Goal: Task Accomplishment & Management: Complete application form

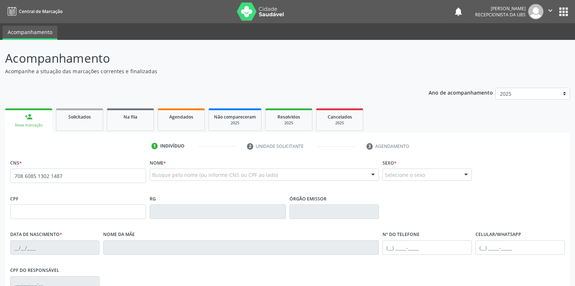
type input "708 6085 1302 1487"
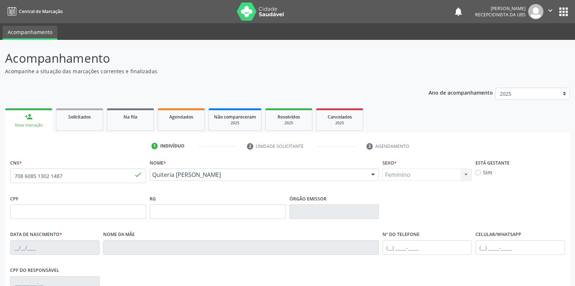
type input "17/05/1951"
type input "Joana Maria dos Santos"
type input "(87) 99999-9999"
type input "048.856.464-64"
type input "S/N"
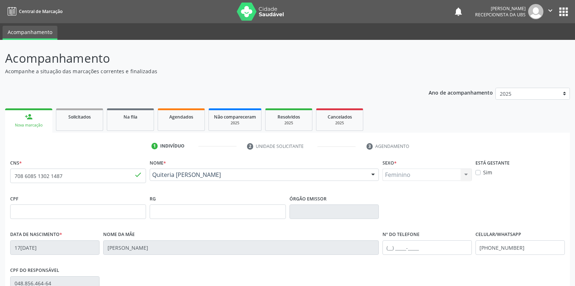
scroll to position [36, 0]
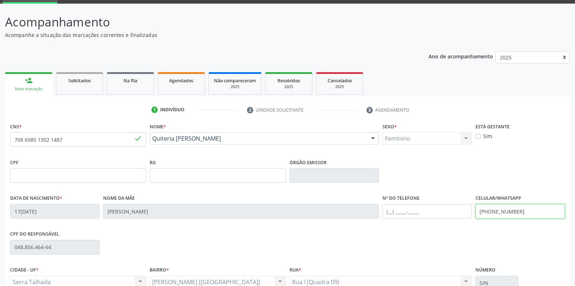
drag, startPoint x: 522, startPoint y: 212, endPoint x: 397, endPoint y: 214, distance: 124.9
click at [397, 214] on div "Data de nascimento * 17/05/1951 Nome da mãe Joana Maria dos Santos Nº do Telefo…" at bounding box center [287, 211] width 558 height 36
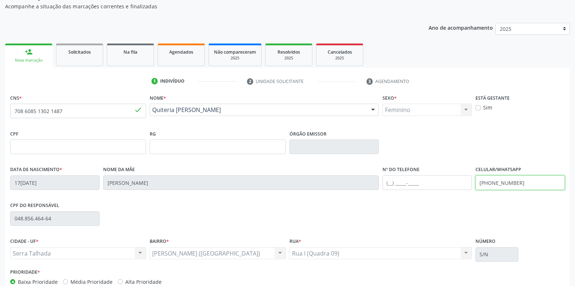
scroll to position [107, 0]
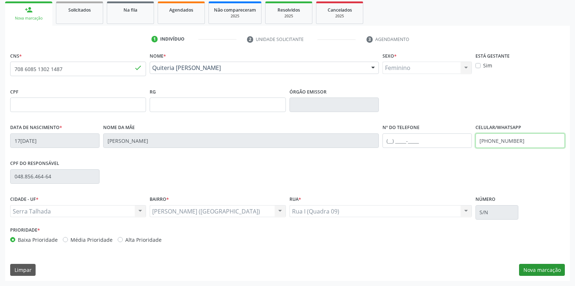
type input "(87) 99623-4825"
click at [546, 268] on button "Nova marcação" at bounding box center [542, 270] width 46 height 12
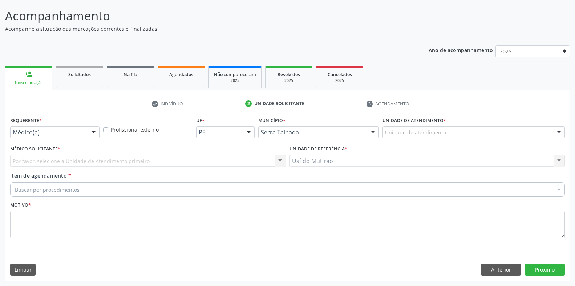
click at [74, 126] on div "Requerente * Médico(a) Médico(a) Enfermeiro(a) Paciente Nenhum resultado encont…" at bounding box center [54, 126] width 89 height 23
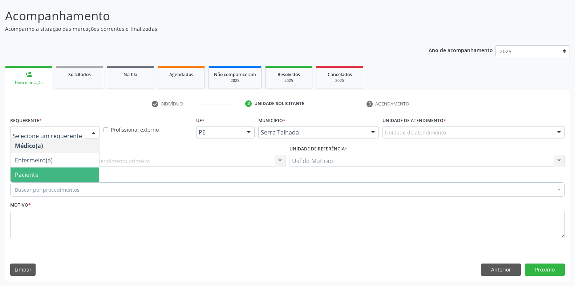
click at [46, 179] on span "Paciente" at bounding box center [55, 175] width 89 height 15
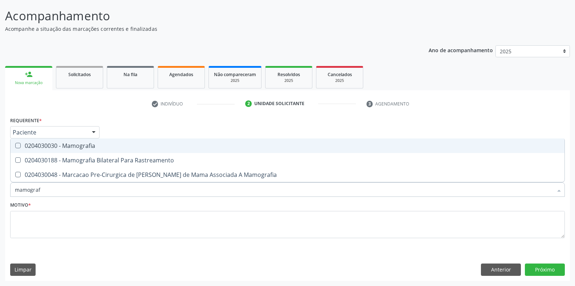
type input "mamografi"
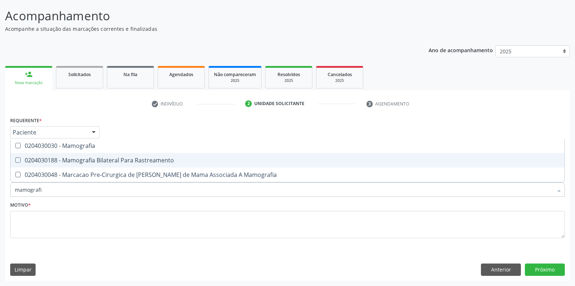
click at [57, 159] on div "0204030188 - Mamografia Bilateral Para Rastreamento" at bounding box center [287, 161] width 545 height 6
checkbox Rastreamento "true"
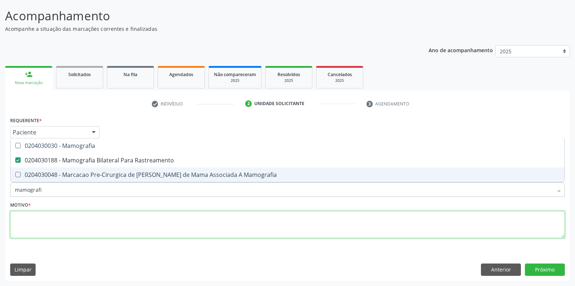
click at [66, 225] on textarea at bounding box center [287, 225] width 554 height 28
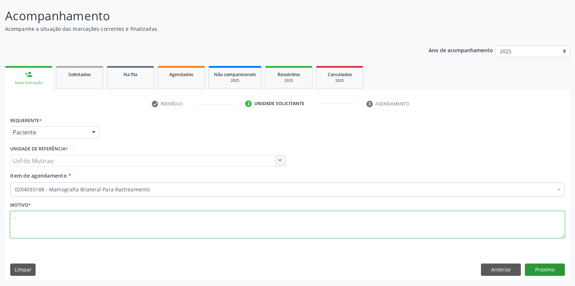
type textarea "."
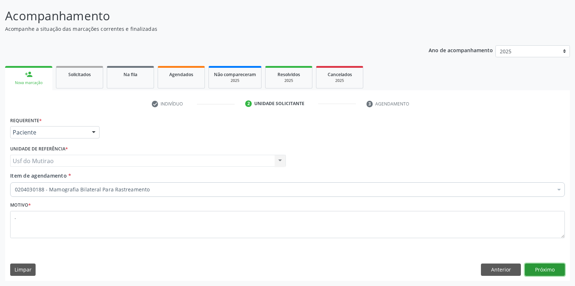
click at [550, 274] on button "Próximo" at bounding box center [545, 270] width 40 height 12
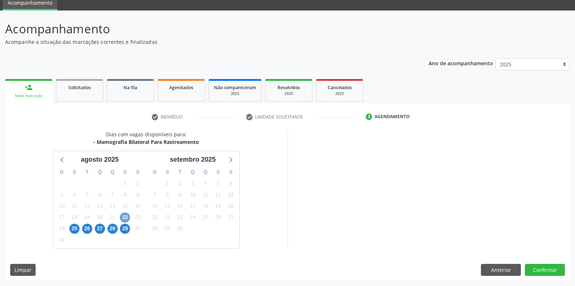
click at [122, 215] on span "22" at bounding box center [125, 218] width 10 height 10
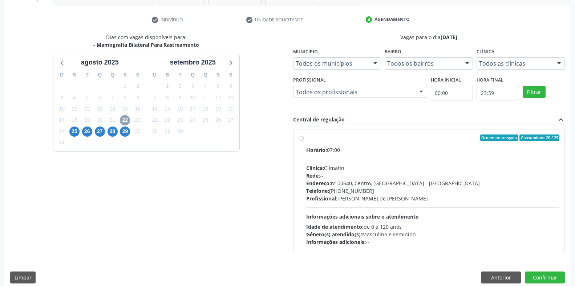
scroll to position [134, 0]
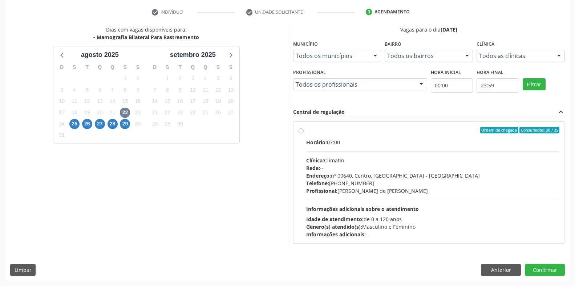
click at [317, 143] on span "Horário:" at bounding box center [316, 142] width 21 height 7
click at [304, 134] on input "Ordem de chegada Consumidos: 20 / 25 Horário: 07:00 Clínica: Climatin Rede: -- …" at bounding box center [300, 130] width 5 height 7
radio input "true"
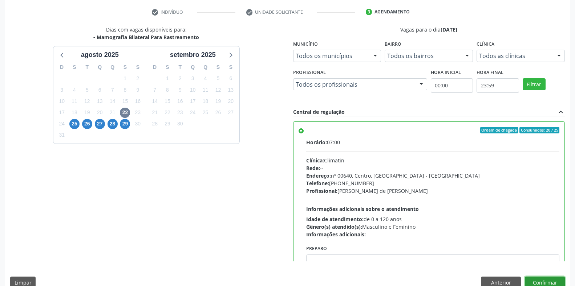
click at [552, 283] on button "Confirmar" at bounding box center [545, 283] width 40 height 12
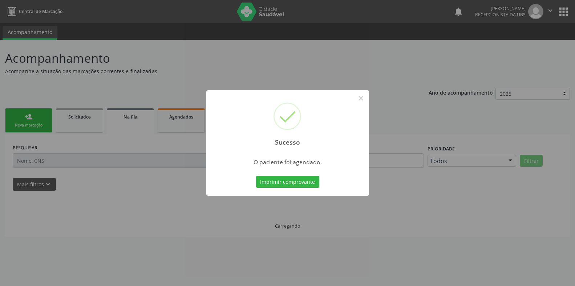
scroll to position [0, 0]
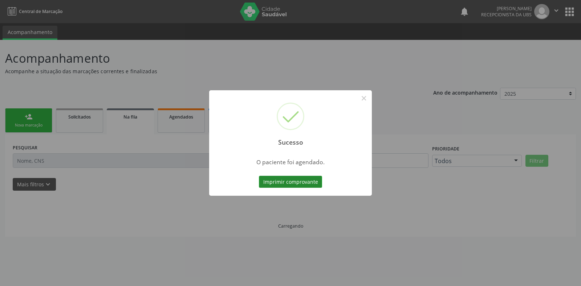
click at [285, 180] on button "Imprimir comprovante" at bounding box center [290, 182] width 63 height 12
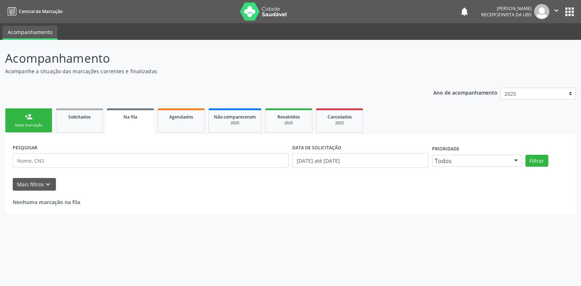
click at [26, 110] on link "person_add Nova marcação" at bounding box center [28, 121] width 47 height 24
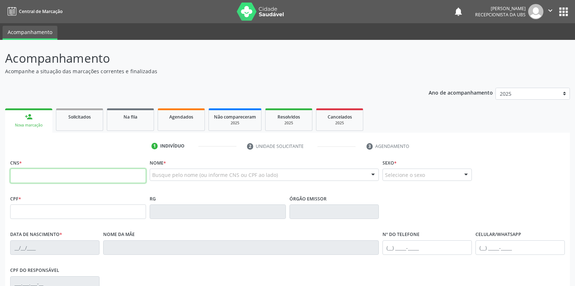
click at [45, 173] on input "text" at bounding box center [78, 176] width 136 height 15
type input "898 0063 2350 4539"
type input "185.322.514-20"
type input "22/04/2023"
type input "Elaine Mirele da Silva Isidorio"
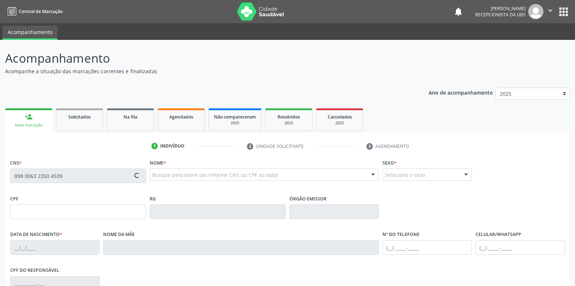
type input "(87) 99999-9999"
type input "(87) 99940-5763"
type input "099.514.844-92"
type input "3"
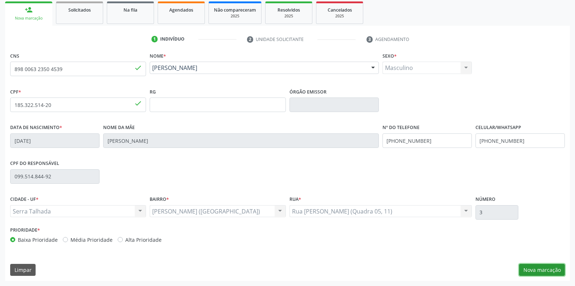
click at [537, 266] on button "Nova marcação" at bounding box center [542, 270] width 46 height 12
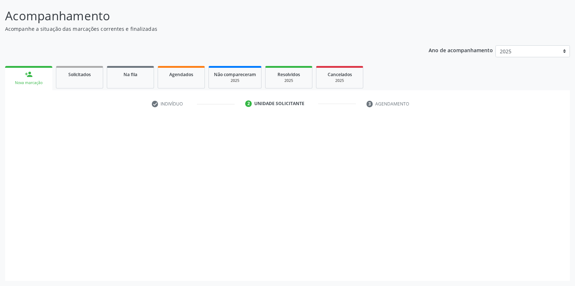
scroll to position [42, 0]
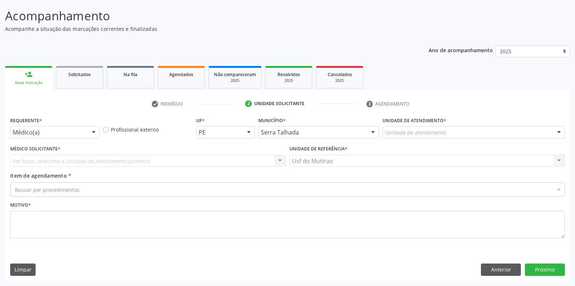
click at [88, 134] on div "Médico(a) Médico(a) Enfermeiro(a) Paciente Nenhum resultado encontrado para: " …" at bounding box center [54, 132] width 89 height 12
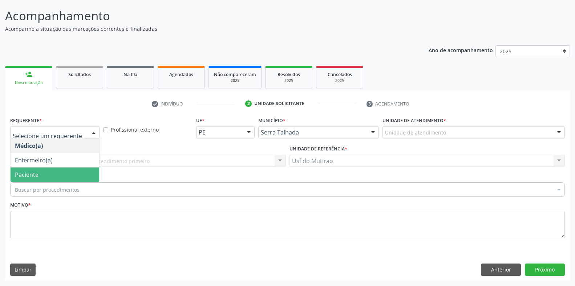
click at [70, 175] on span "Paciente" at bounding box center [55, 175] width 89 height 15
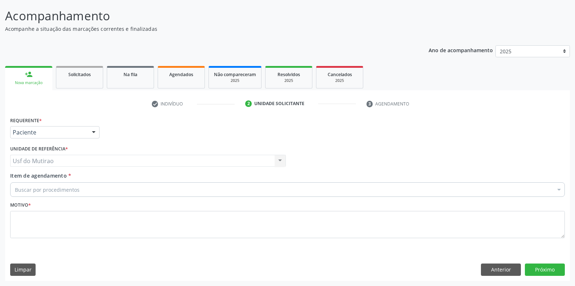
click at [83, 193] on div "Buscar por procedimentos" at bounding box center [287, 190] width 554 height 15
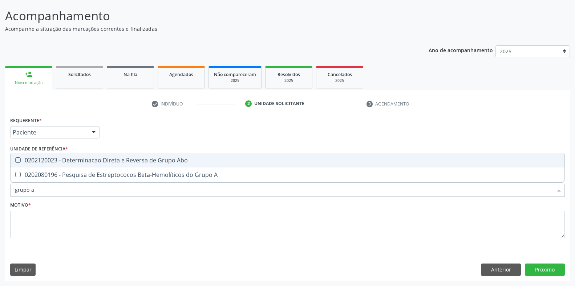
type input "grupo ab"
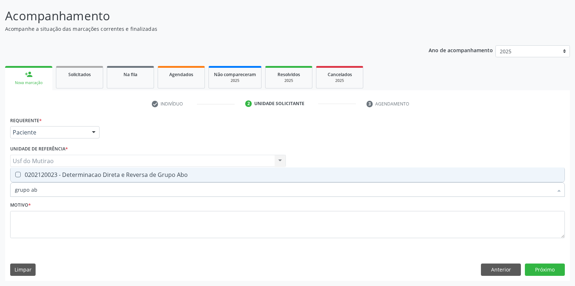
click at [94, 175] on div "0202120023 - Determinacao Direta e Reversa de Grupo Abo" at bounding box center [287, 175] width 545 height 6
checkbox Abo "true"
drag, startPoint x: 87, startPoint y: 193, endPoint x: 4, endPoint y: 194, distance: 83.1
click at [4, 194] on div "Acompanhamento Acompanhe a situação das marcações correntes e finalizadas Relat…" at bounding box center [287, 141] width 575 height 289
type input "fator"
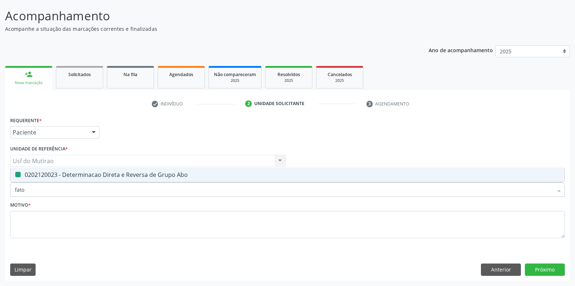
checkbox Abo "false"
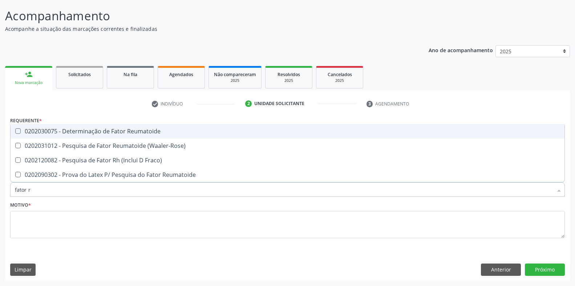
type input "fator rh"
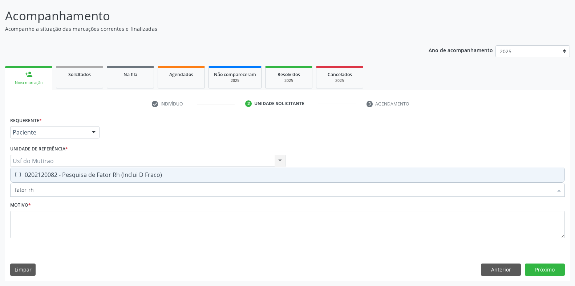
click at [36, 175] on div "0202120082 - Pesquisa de Fator Rh (Inclui D Fraco)" at bounding box center [287, 175] width 545 height 6
checkbox Fraco\) "true"
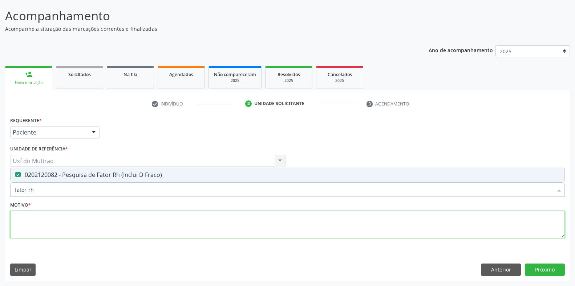
click at [52, 232] on textarea at bounding box center [287, 225] width 554 height 28
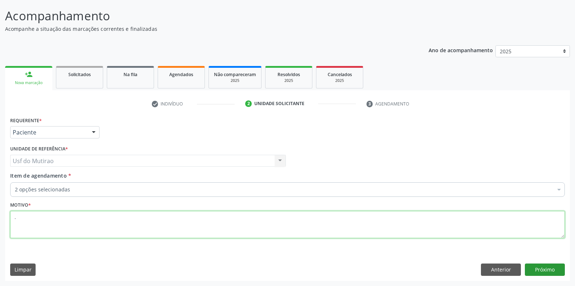
type textarea "."
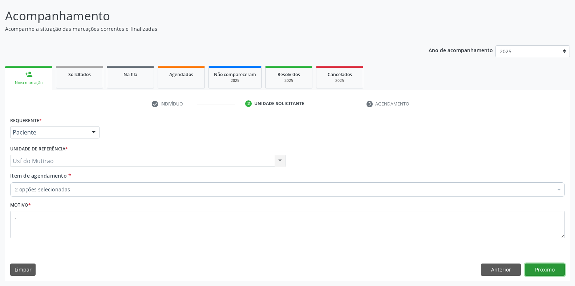
click at [541, 270] on button "Próximo" at bounding box center [545, 270] width 40 height 12
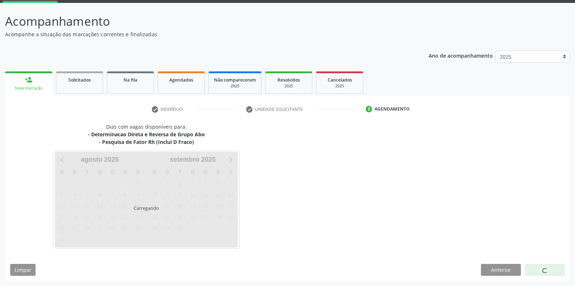
scroll to position [37, 0]
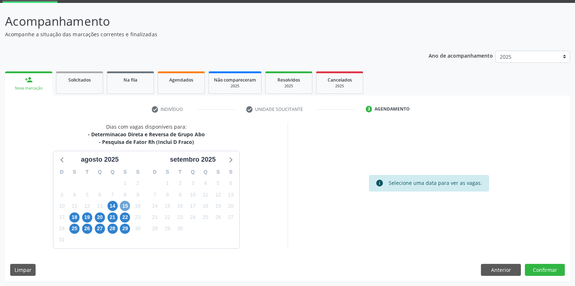
click at [123, 206] on span "15" at bounding box center [125, 206] width 10 height 10
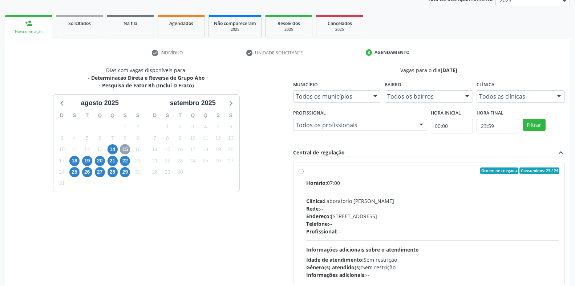
scroll to position [110, 0]
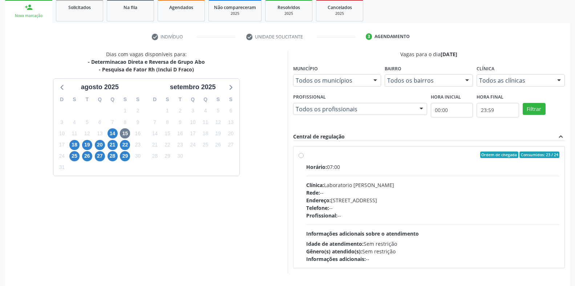
click at [333, 170] on div "Horário: 07:00" at bounding box center [432, 167] width 253 height 8
click at [304, 158] on input "Ordem de chegada Consumidos: 23 / 24 Horário: 07:00 Clínica: Laboratorio Jose P…" at bounding box center [300, 155] width 5 height 7
radio input "true"
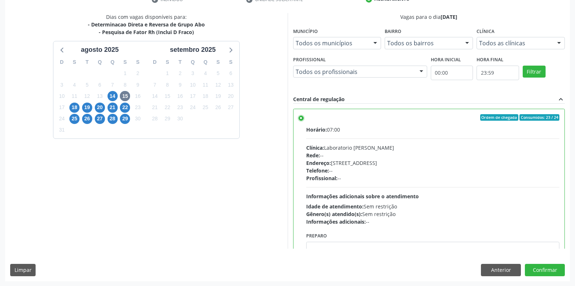
scroll to position [147, 0]
click at [539, 270] on button "Confirmar" at bounding box center [545, 270] width 40 height 12
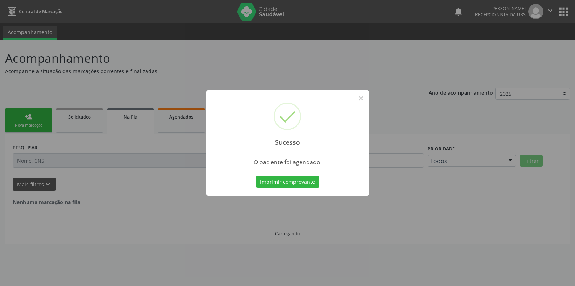
scroll to position [0, 0]
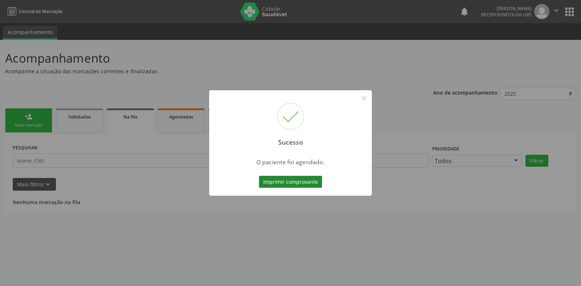
click at [307, 183] on button "Imprimir comprovante" at bounding box center [290, 182] width 63 height 12
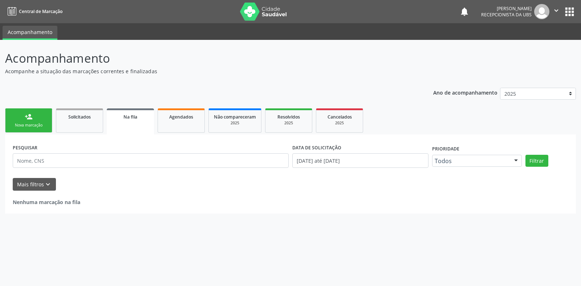
click at [43, 123] on div "Nova marcação" at bounding box center [29, 125] width 36 height 5
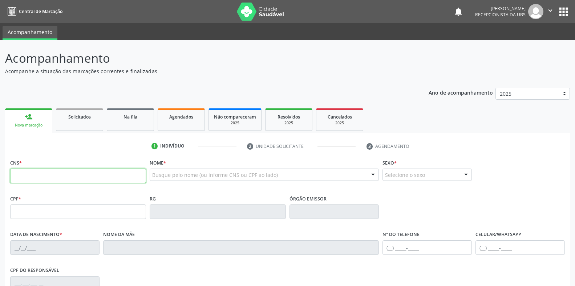
click at [102, 178] on input "text" at bounding box center [78, 176] width 136 height 15
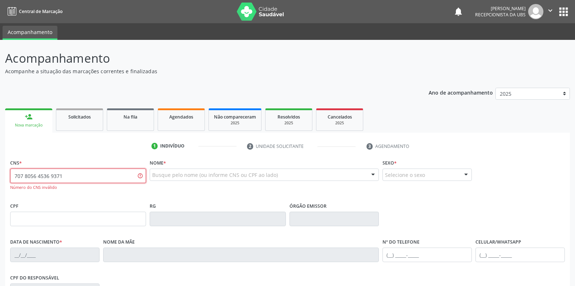
drag, startPoint x: 81, startPoint y: 177, endPoint x: 13, endPoint y: 176, distance: 68.3
click at [13, 176] on input "707 8056 4536 9371" at bounding box center [78, 176] width 136 height 15
type input "707 8056 4539 3710"
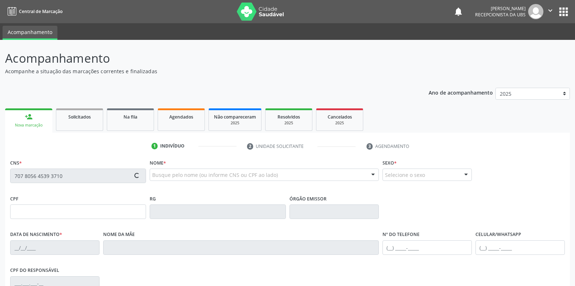
type input "15/05/2022"
type input "Elaine Mirele Isidorio da Silva"
type input "(87) 99999-9999"
type input "(87) 99940-5763"
type input "099.514.844-92"
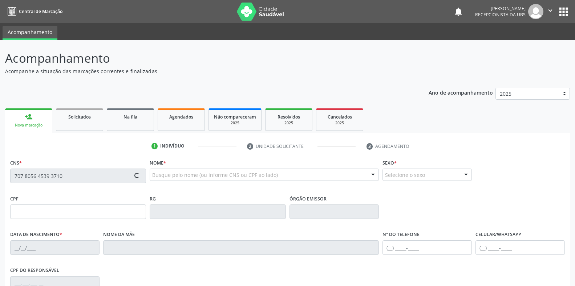
type input "3"
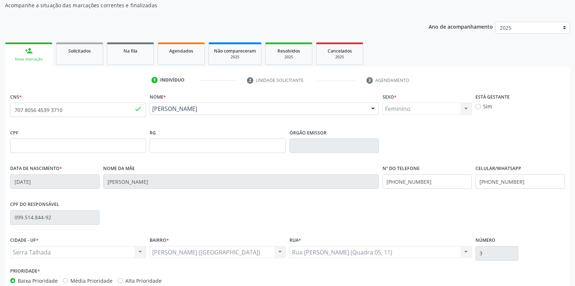
scroll to position [107, 0]
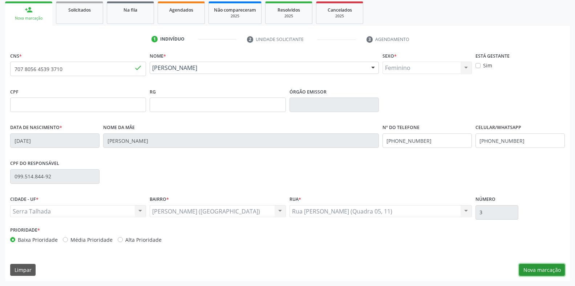
click at [543, 268] on button "Nova marcação" at bounding box center [542, 270] width 46 height 12
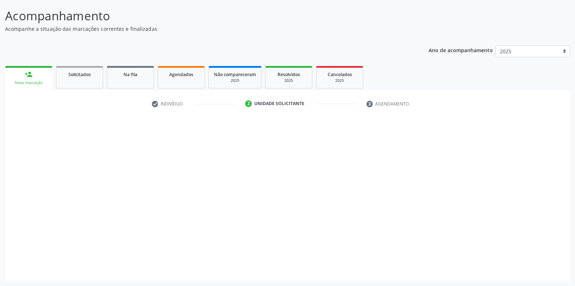
scroll to position [42, 0]
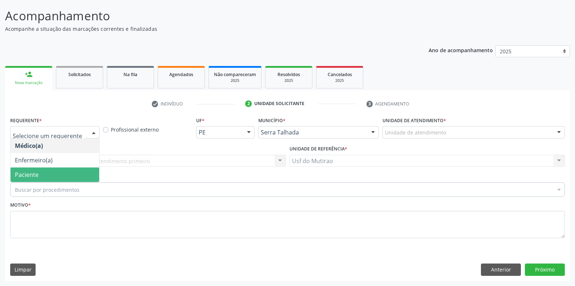
click at [37, 173] on span "Paciente" at bounding box center [27, 175] width 24 height 8
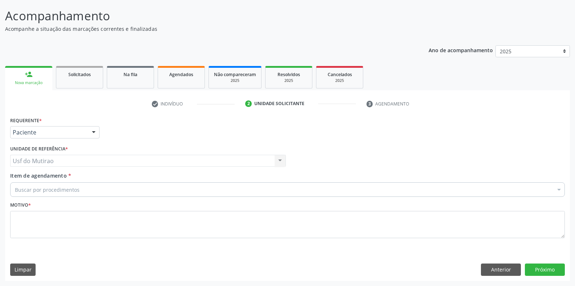
click at [97, 191] on div "Buscar por procedimentos" at bounding box center [287, 190] width 554 height 15
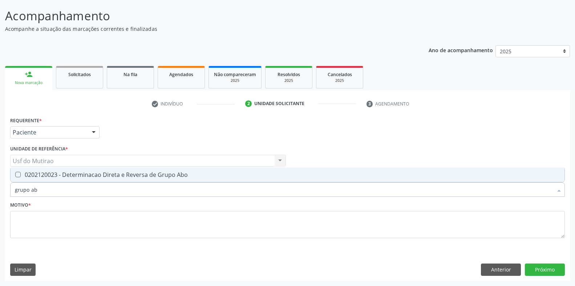
type input "grupo abo"
click at [81, 174] on div "0202120023 - Determinacao Direta e Reversa de Grupo Abo" at bounding box center [287, 175] width 545 height 6
checkbox Abo "true"
drag, startPoint x: 64, startPoint y: 190, endPoint x: 4, endPoint y: 190, distance: 59.9
click at [4, 190] on div "Acompanhamento Acompanhe a situação das marcações correntes e finalizadas Relat…" at bounding box center [287, 141] width 575 height 289
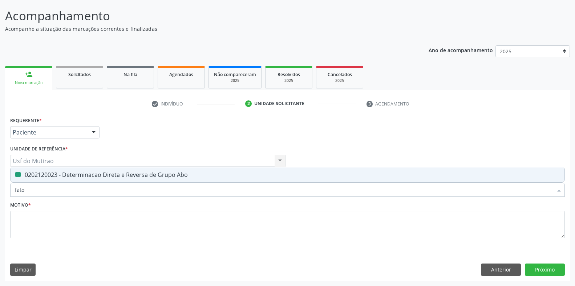
type input "fator"
checkbox Abo "false"
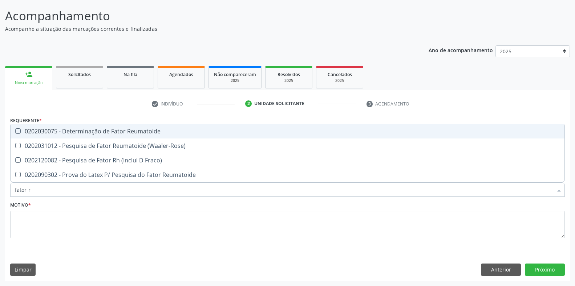
type input "fator rh"
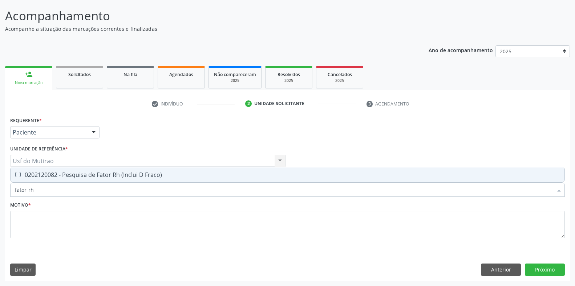
click at [27, 173] on div "0202120082 - Pesquisa de Fator Rh (Inclui D Fraco)" at bounding box center [287, 175] width 545 height 6
checkbox Fraco\) "true"
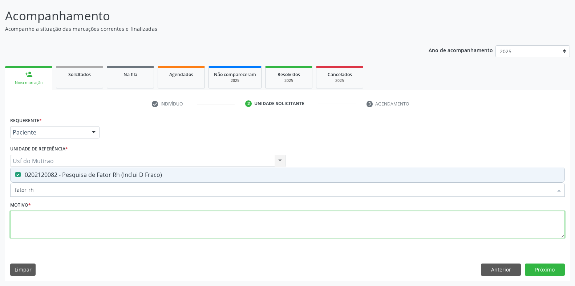
click at [41, 229] on textarea at bounding box center [287, 225] width 554 height 28
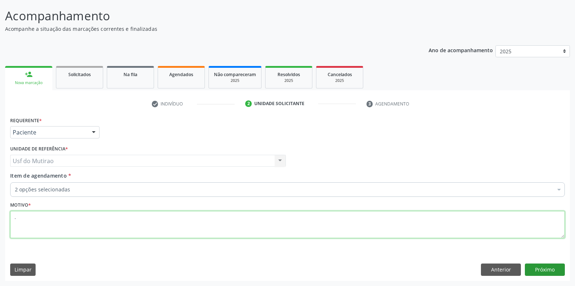
type textarea "."
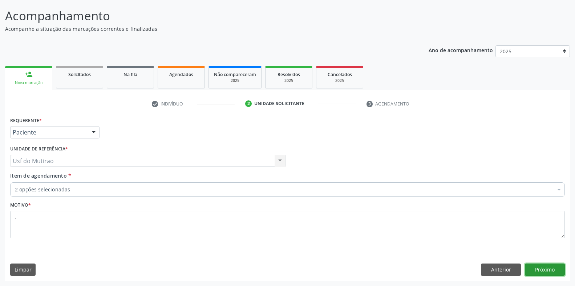
click at [544, 272] on button "Próximo" at bounding box center [545, 270] width 40 height 12
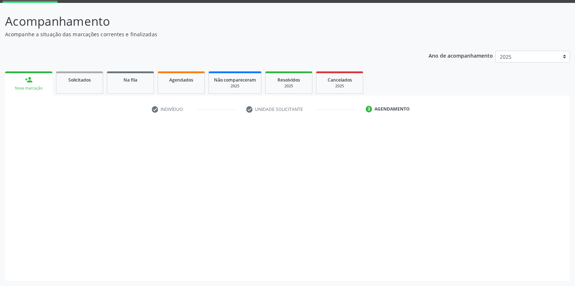
scroll to position [37, 0]
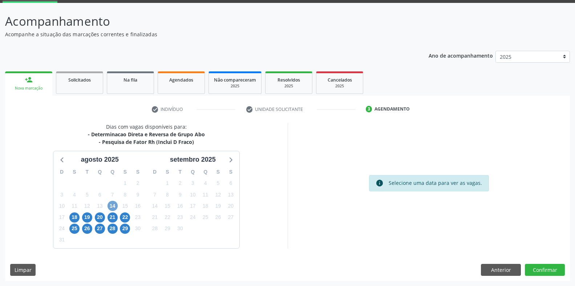
click at [113, 204] on span "14" at bounding box center [112, 206] width 10 height 10
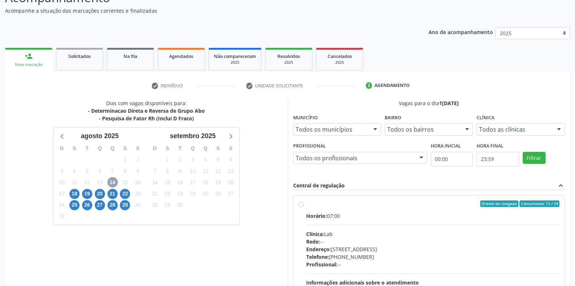
scroll to position [73, 0]
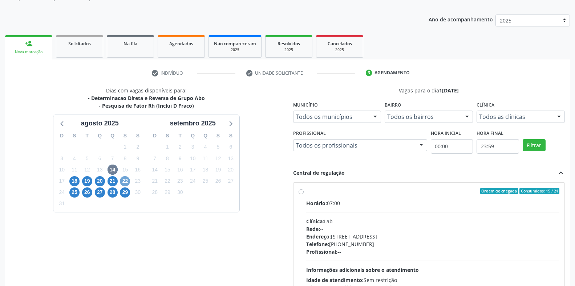
click at [123, 182] on span "22" at bounding box center [125, 181] width 10 height 10
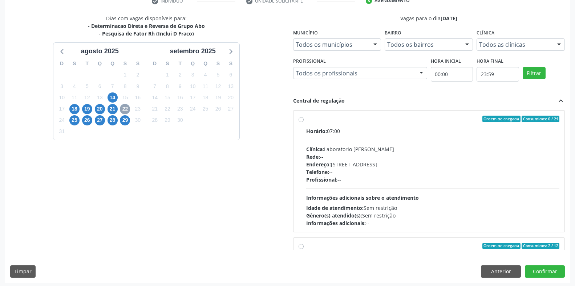
scroll to position [146, 0]
click at [325, 129] on span "Horário:" at bounding box center [316, 130] width 21 height 7
click at [304, 122] on input "Ordem de chegada Consumidos: 0 / 24 Horário: 07:00 Clínica: Laboratorio Jose Pa…" at bounding box center [300, 118] width 5 height 7
radio input "true"
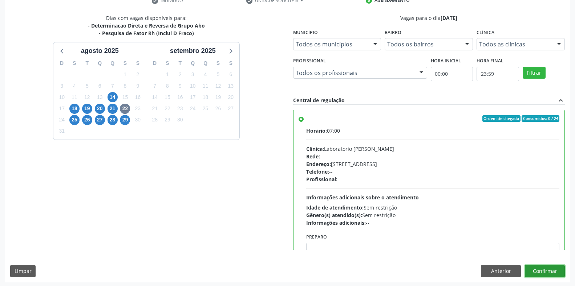
click at [539, 267] on button "Confirmar" at bounding box center [545, 271] width 40 height 12
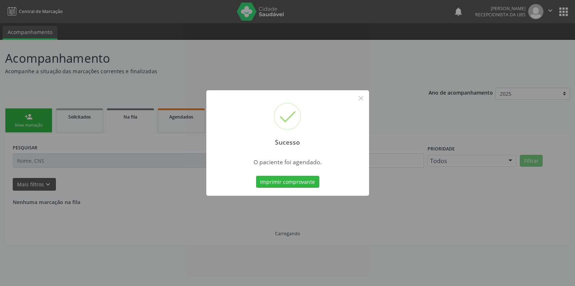
scroll to position [0, 0]
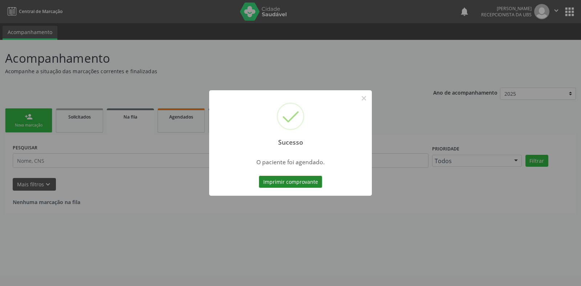
click at [306, 186] on button "Imprimir comprovante" at bounding box center [290, 182] width 63 height 12
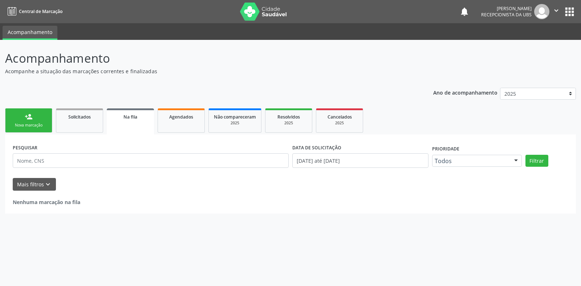
click at [26, 118] on div "person_add" at bounding box center [29, 117] width 8 height 8
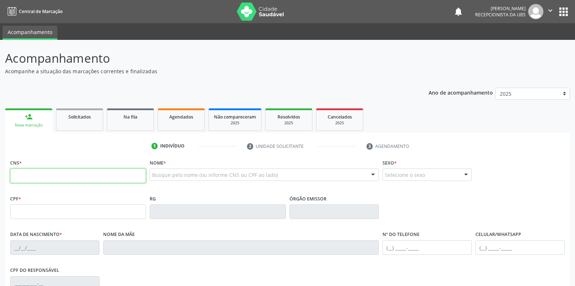
click at [72, 178] on input "text" at bounding box center [78, 176] width 136 height 15
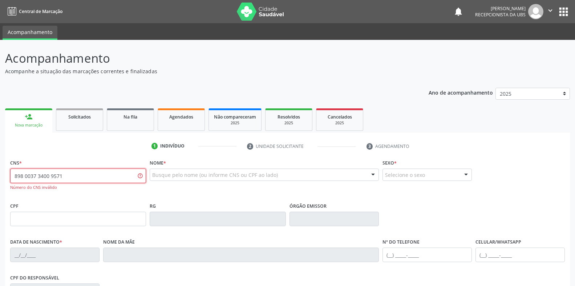
type input "898 0037 3400 9571"
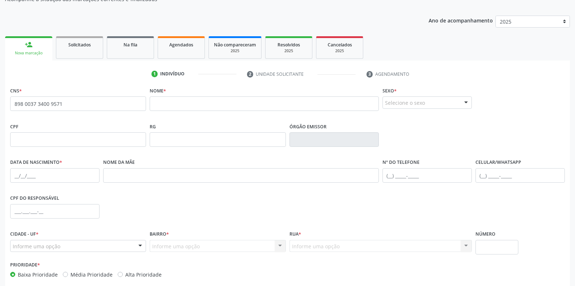
scroll to position [73, 0]
drag, startPoint x: 112, startPoint y: 103, endPoint x: 0, endPoint y: 104, distance: 112.2
click at [0, 104] on div "Acompanhamento Acompanhe a situação das marcações correntes e finalizadas Relat…" at bounding box center [287, 144] width 575 height 354
click at [192, 106] on input "text" at bounding box center [264, 103] width 229 height 15
drag, startPoint x: 78, startPoint y: 106, endPoint x: 10, endPoint y: 105, distance: 67.9
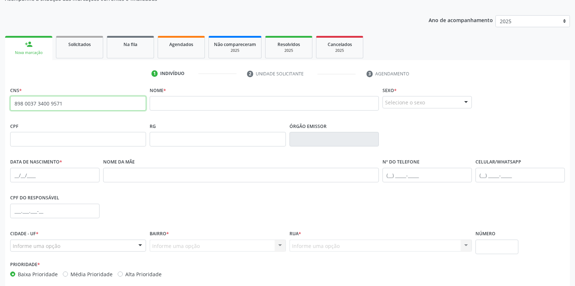
click at [10, 105] on div "CNS * 898 0037 3400 9571 none" at bounding box center [77, 103] width 139 height 36
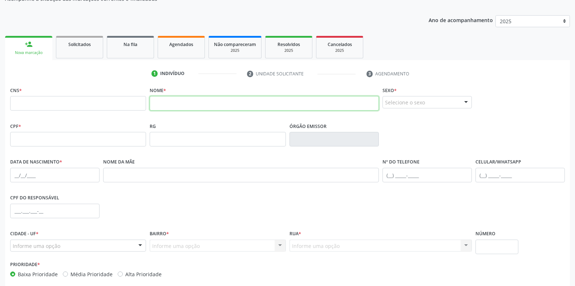
click at [179, 103] on input "text" at bounding box center [264, 103] width 229 height 15
type input "maria rayane ferreira de lima"
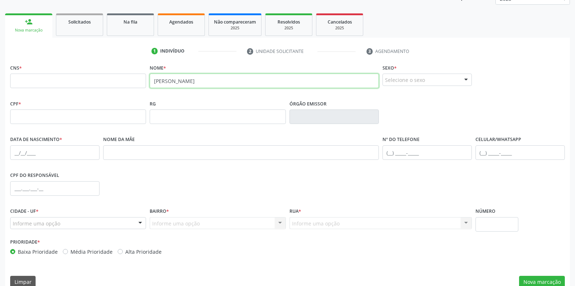
scroll to position [107, 0]
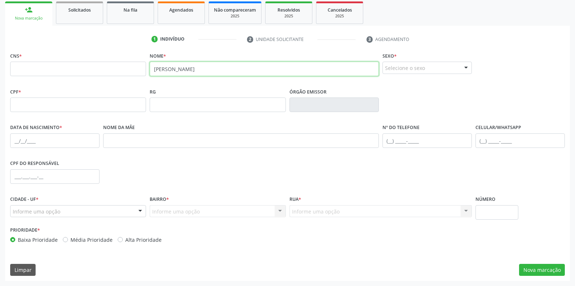
drag, startPoint x: 262, startPoint y: 72, endPoint x: 152, endPoint y: 68, distance: 110.1
click at [152, 68] on input "maria rayane ferreira de lima" at bounding box center [264, 69] width 229 height 15
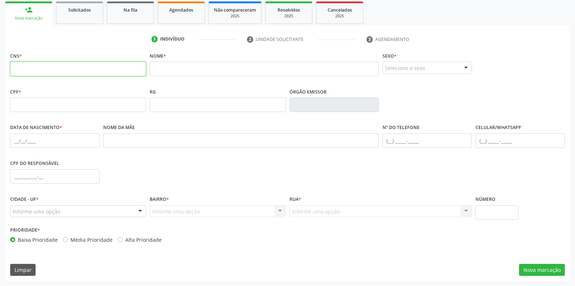
click at [115, 72] on input "text" at bounding box center [78, 69] width 136 height 15
type input "898 0063 2617 7105"
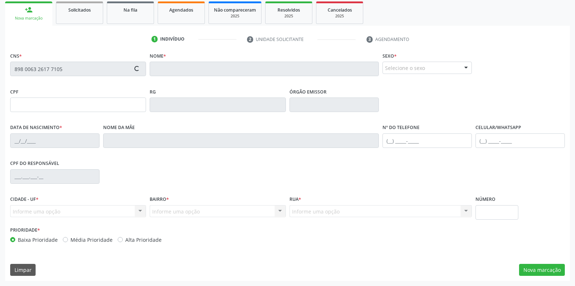
type input "185.969.574-48"
type input "09/07/2023"
type input "Maria Rayane Ferreira de Lima"
type input "(87) 99810-9757"
type input "(87) 98109-7578"
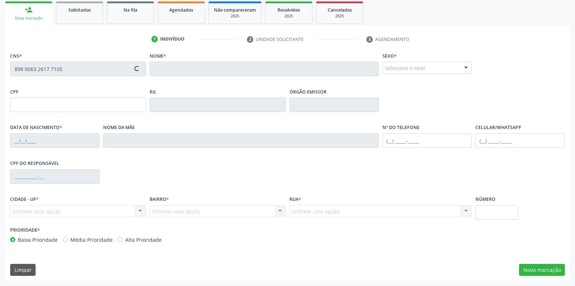
type input "S/N"
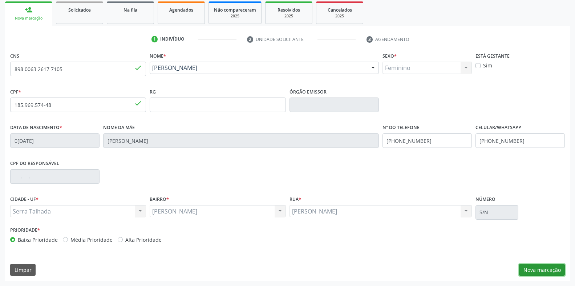
click at [540, 266] on button "Nova marcação" at bounding box center [542, 270] width 46 height 12
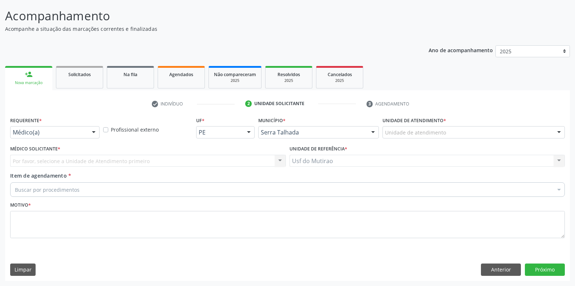
scroll to position [42, 0]
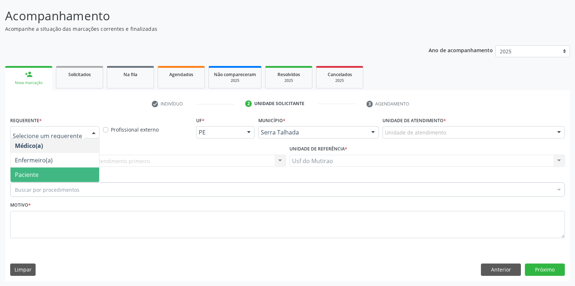
click at [41, 170] on span "Paciente" at bounding box center [55, 175] width 89 height 15
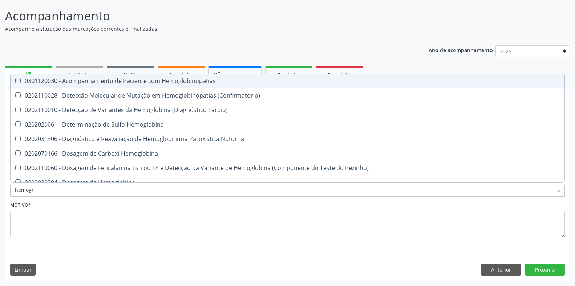
type input "hemogra"
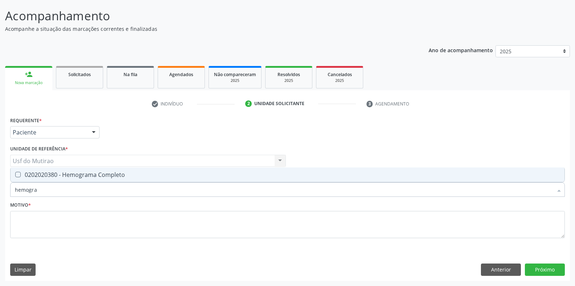
click at [82, 173] on div "0202020380 - Hemograma Completo" at bounding box center [287, 175] width 545 height 6
checkbox Completo "true"
click at [83, 239] on fieldset "Motivo *" at bounding box center [287, 222] width 554 height 44
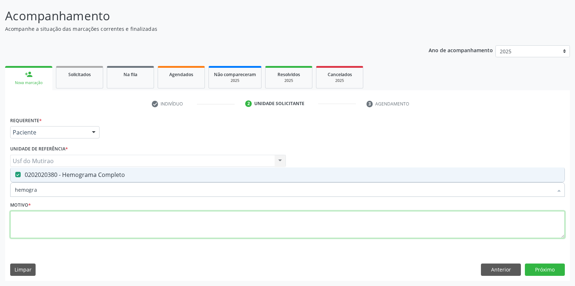
click at [90, 231] on textarea at bounding box center [287, 225] width 554 height 28
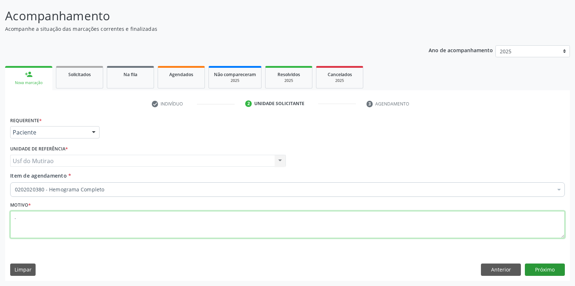
type textarea "."
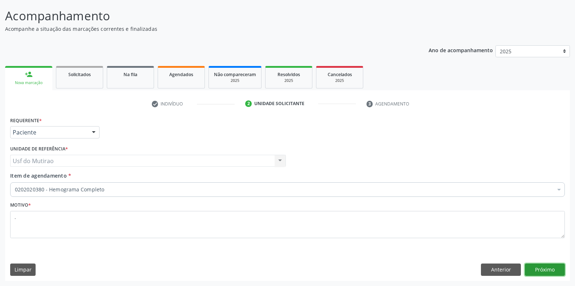
click at [543, 270] on button "Próximo" at bounding box center [545, 270] width 40 height 12
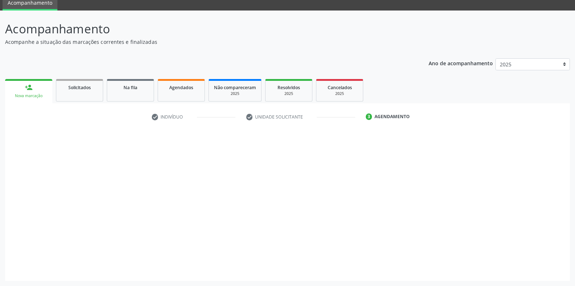
scroll to position [29, 0]
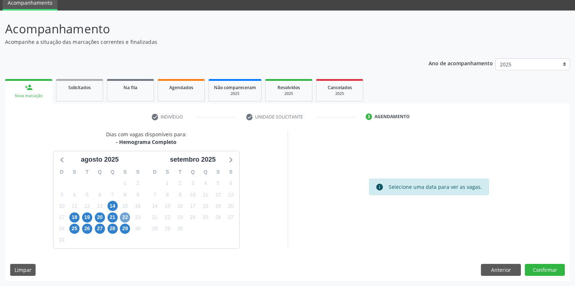
click at [122, 217] on span "22" at bounding box center [125, 218] width 10 height 10
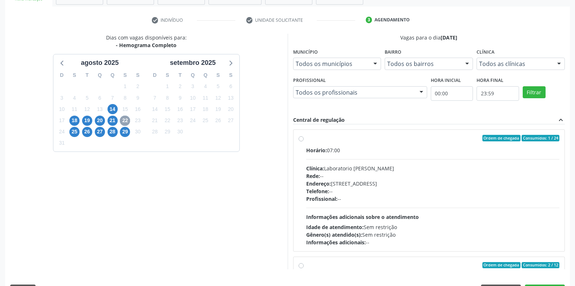
scroll to position [138, 0]
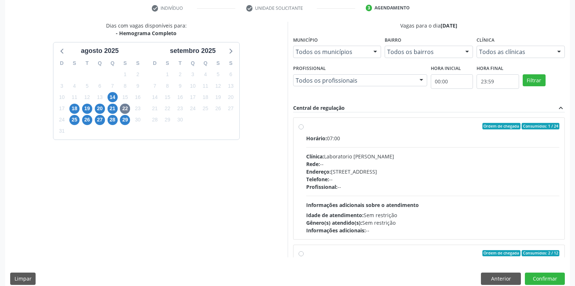
click at [339, 154] on div "Clínica: Laboratorio Jose Paulo Terto" at bounding box center [432, 157] width 253 height 8
click at [304, 130] on input "Ordem de chegada Consumidos: 1 / 24 Horário: 07:00 Clínica: Laboratorio Jose Pa…" at bounding box center [300, 126] width 5 height 7
radio input "true"
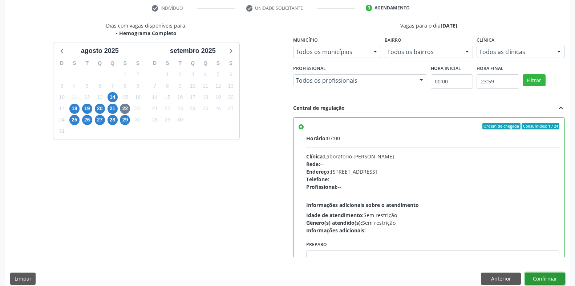
click at [545, 277] on button "Confirmar" at bounding box center [545, 279] width 40 height 12
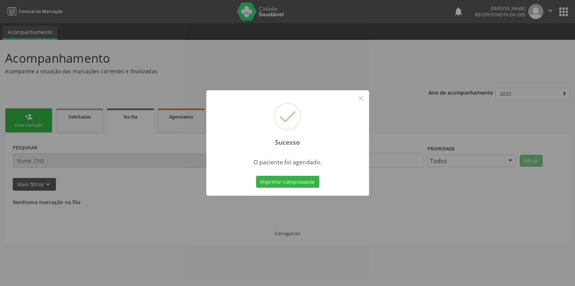
scroll to position [0, 0]
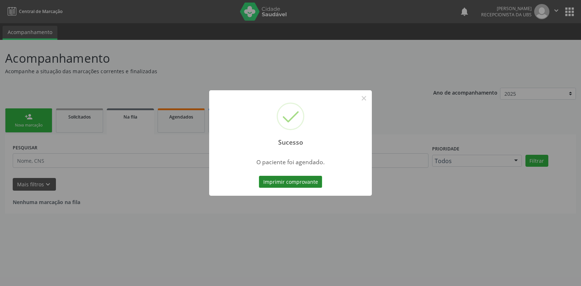
click at [303, 178] on button "Imprimir comprovante" at bounding box center [290, 182] width 63 height 12
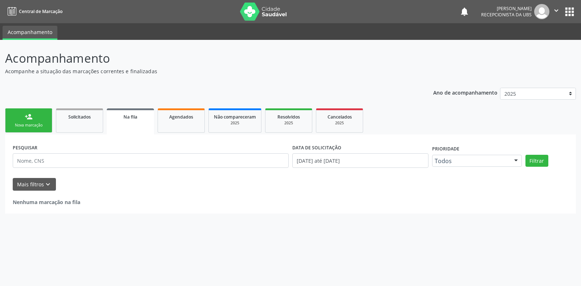
click at [29, 130] on link "person_add Nova marcação" at bounding box center [28, 121] width 47 height 24
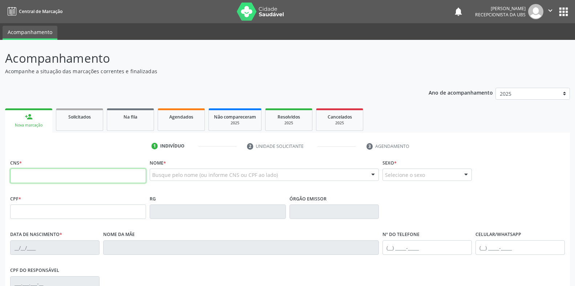
click at [93, 181] on input "text" at bounding box center [78, 176] width 136 height 15
paste input "700 0013 3799 9002"
type input "700 0013 3799 9002"
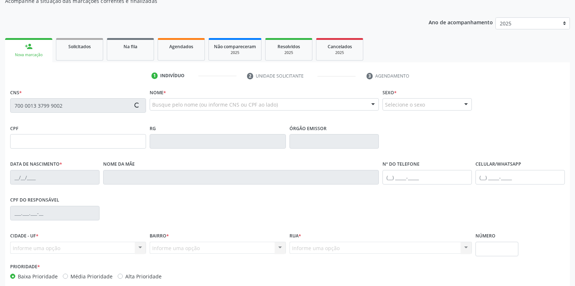
scroll to position [73, 0]
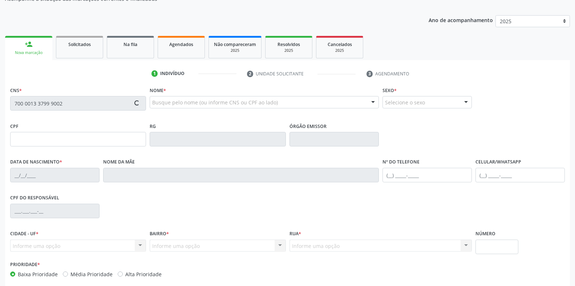
type input "152.845.714-52"
type input "15/10/2002"
type input "Linda Catia Ferreira da Silva"
type input "(87) 99999-9999"
type input "418.362.274-34"
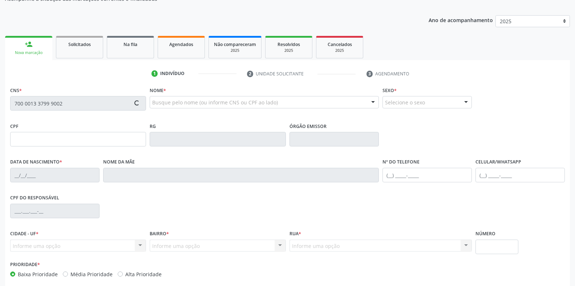
type input "S/N"
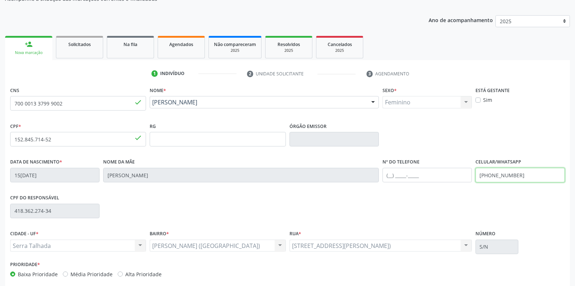
drag, startPoint x: 542, startPoint y: 179, endPoint x: 478, endPoint y: 179, distance: 64.3
click at [478, 179] on input "(87) 99999-9999" at bounding box center [519, 175] width 89 height 15
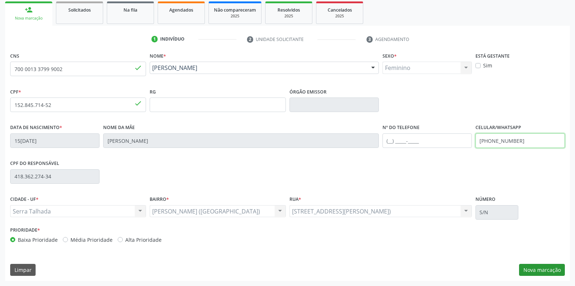
type input "(87) 98109-7578"
click at [557, 270] on button "Nova marcação" at bounding box center [542, 270] width 46 height 12
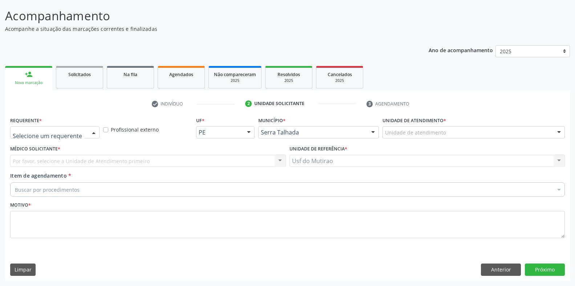
click at [86, 135] on div at bounding box center [54, 132] width 89 height 12
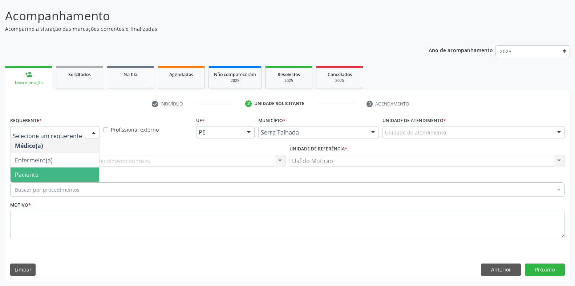
click at [44, 174] on span "Paciente" at bounding box center [55, 175] width 89 height 15
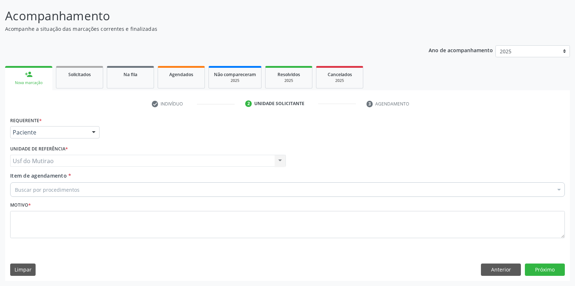
click at [85, 191] on div "Buscar por procedimentos" at bounding box center [287, 190] width 554 height 15
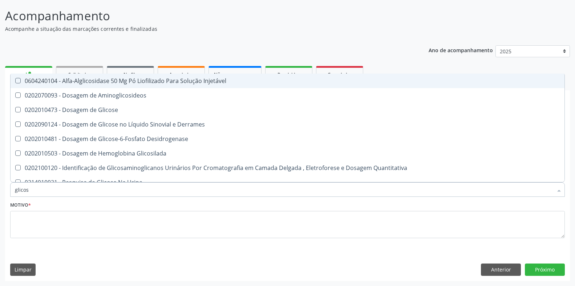
type input "glicose"
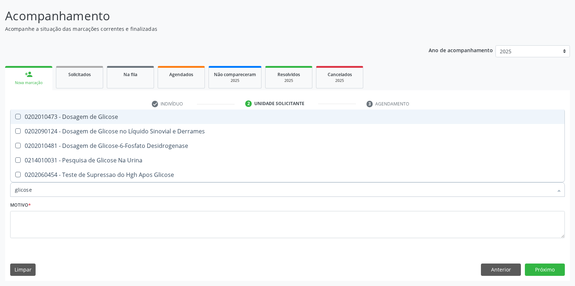
click at [82, 118] on div "0202010473 - Dosagem de Glicose" at bounding box center [287, 117] width 545 height 6
checkbox Glicose "true"
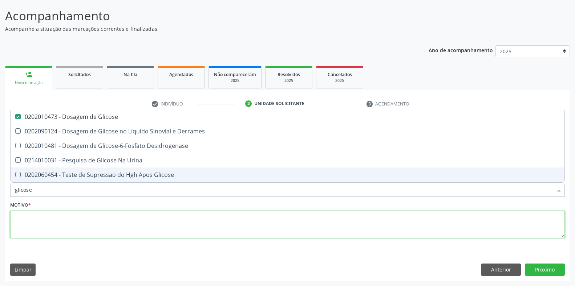
click at [82, 223] on textarea at bounding box center [287, 225] width 554 height 28
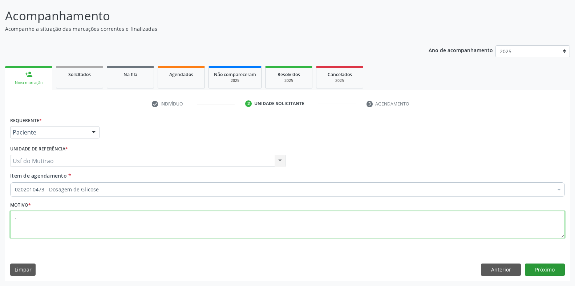
type textarea "."
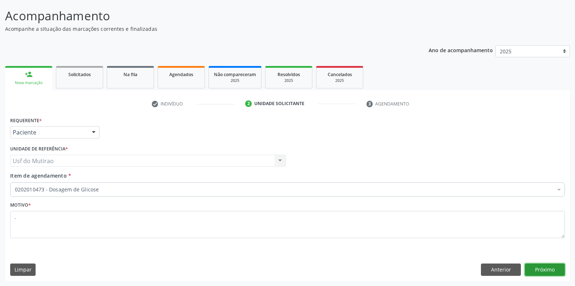
click at [530, 268] on button "Próximo" at bounding box center [545, 270] width 40 height 12
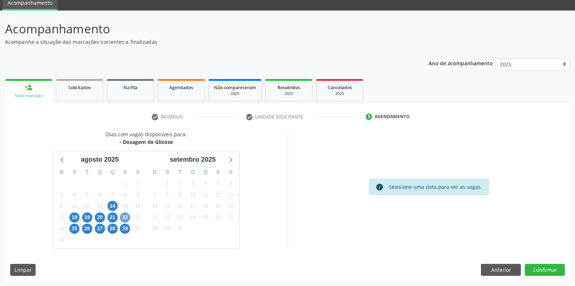
click at [121, 218] on span "22" at bounding box center [125, 218] width 10 height 10
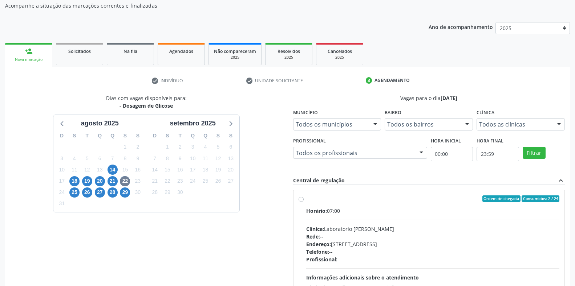
click at [314, 210] on span "Horário:" at bounding box center [316, 211] width 21 height 7
click at [304, 202] on input "Ordem de chegada Consumidos: 2 / 24 Horário: 07:00 Clínica: Laboratorio Jose Pa…" at bounding box center [300, 199] width 5 height 7
radio input "true"
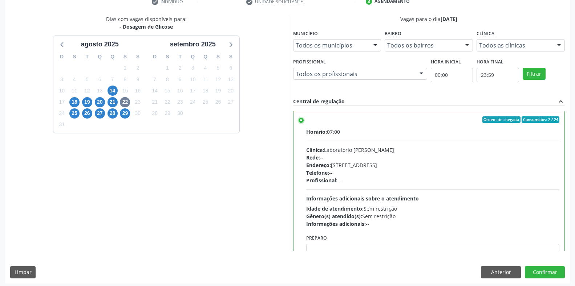
scroll to position [147, 0]
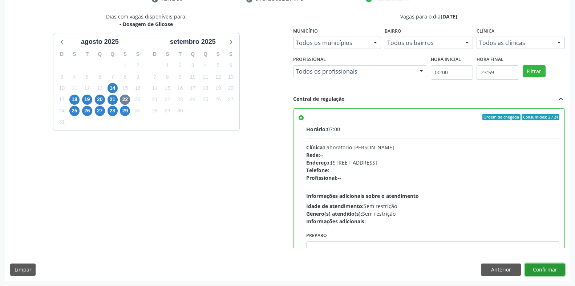
click at [553, 270] on button "Confirmar" at bounding box center [545, 270] width 40 height 12
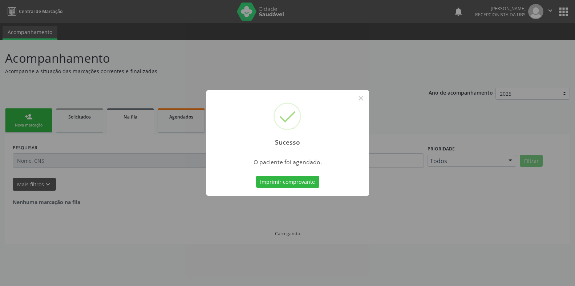
scroll to position [0, 0]
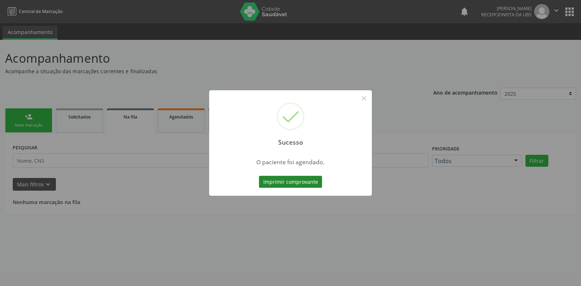
click at [298, 181] on button "Imprimir comprovante" at bounding box center [290, 182] width 63 height 12
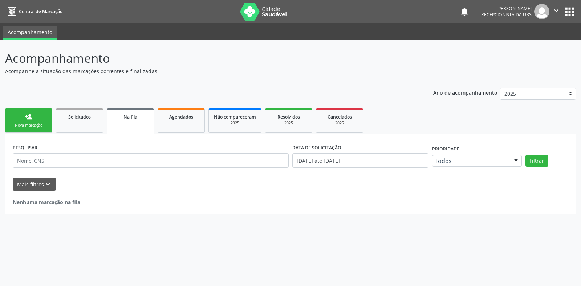
click at [35, 125] on div "Nova marcação" at bounding box center [29, 125] width 36 height 5
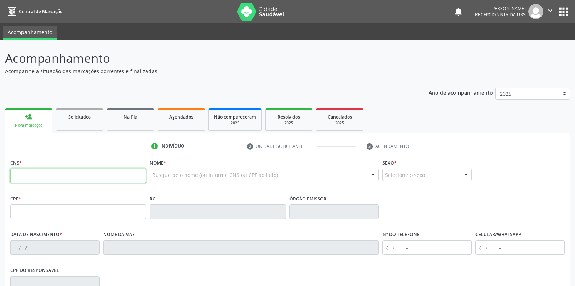
click at [29, 181] on input "text" at bounding box center [78, 176] width 136 height 15
paste input "700 0013 3799 9002"
type input "700 0013 3799 9002"
type input "152.845.714-52"
type input "15/10/2002"
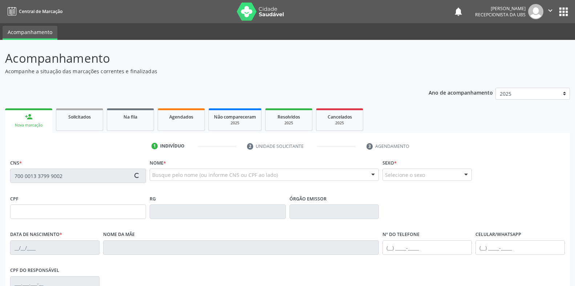
type input "Linda Catia Ferreira da Silva"
type input "(87) 99999-9999"
type input "(87) 98109-7578"
type input "418.362.274-34"
type input "S/N"
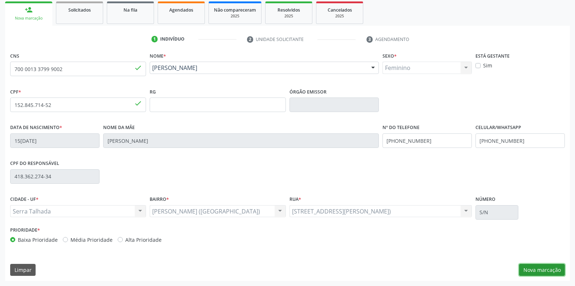
click at [533, 272] on button "Nova marcação" at bounding box center [542, 270] width 46 height 12
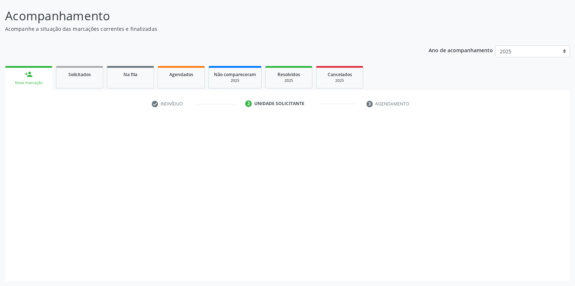
scroll to position [42, 0]
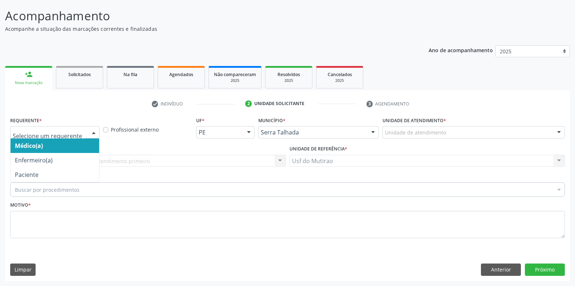
click at [76, 137] on div at bounding box center [54, 132] width 89 height 12
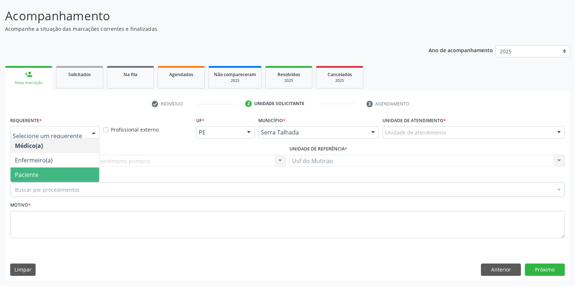
click at [38, 172] on span "Paciente" at bounding box center [55, 175] width 89 height 15
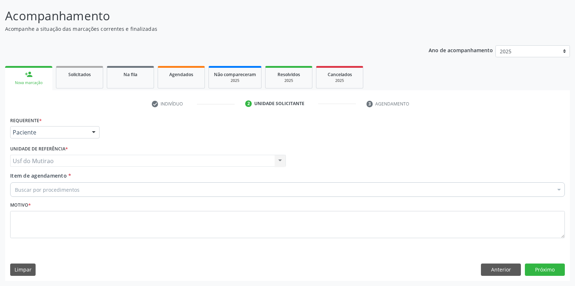
click at [89, 195] on div "Buscar por procedimentos" at bounding box center [287, 190] width 554 height 15
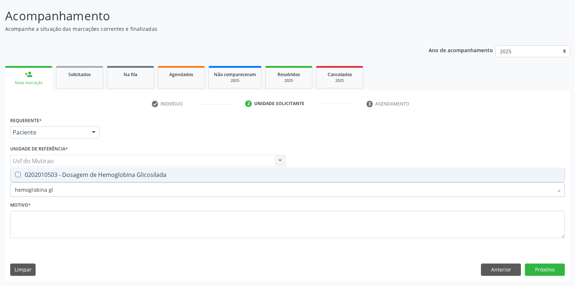
type input "hemoglobina gli"
click at [104, 175] on div "0202010503 - Dosagem de Hemoglobina Glicosilada" at bounding box center [287, 175] width 545 height 6
checkbox Glicosilada "true"
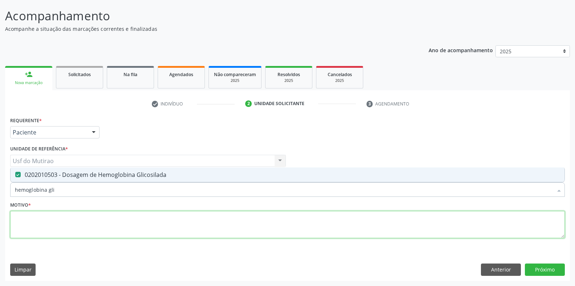
click at [85, 227] on textarea at bounding box center [287, 225] width 554 height 28
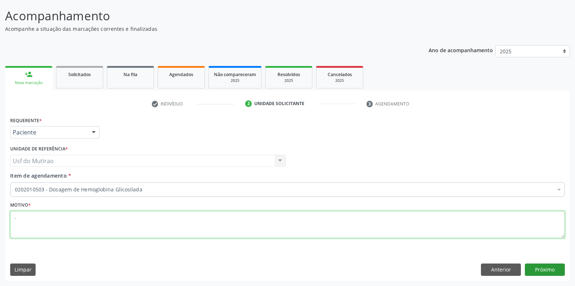
type textarea "."
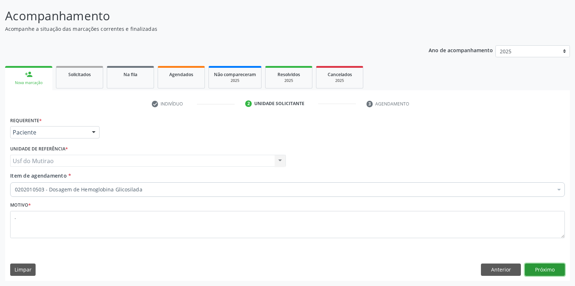
click at [548, 270] on button "Próximo" at bounding box center [545, 270] width 40 height 12
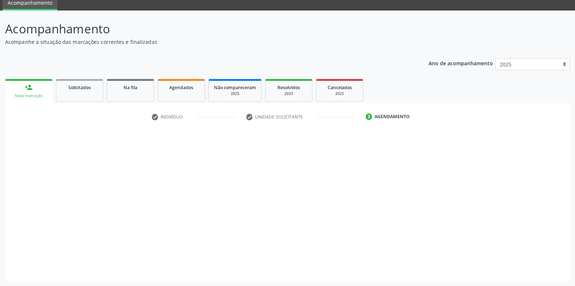
scroll to position [29, 0]
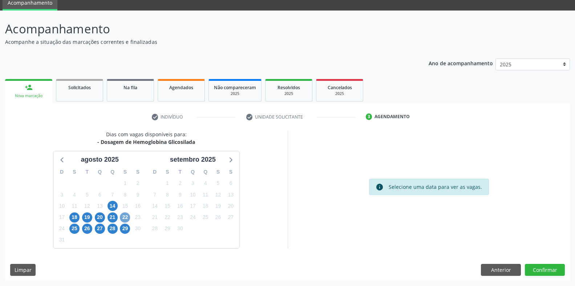
click at [125, 216] on span "22" at bounding box center [125, 218] width 10 height 10
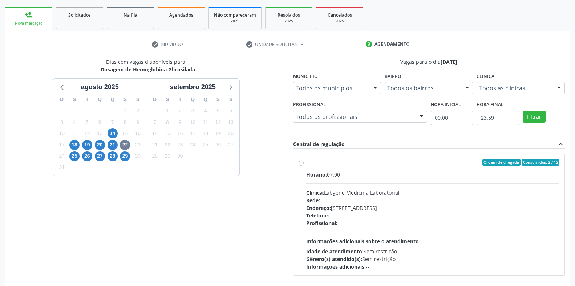
click at [345, 189] on div "Clínica: Labgene Medicina Laboratorial" at bounding box center [432, 193] width 253 height 8
click at [304, 166] on input "Ordem de chegada Consumidos: 2 / 12 Horário: 07:00 Clínica: Labgene Medicina La…" at bounding box center [300, 162] width 5 height 7
radio input "true"
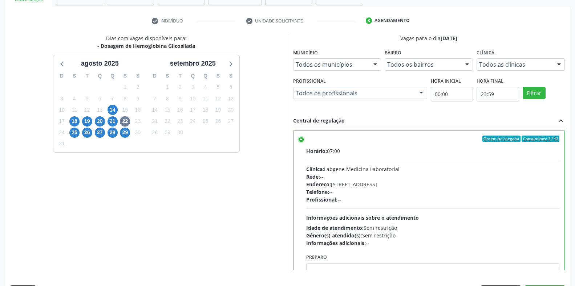
scroll to position [147, 0]
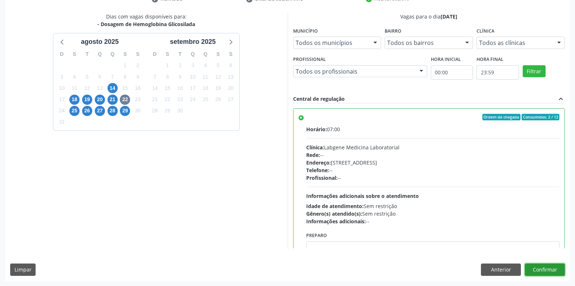
click at [534, 274] on button "Confirmar" at bounding box center [545, 270] width 40 height 12
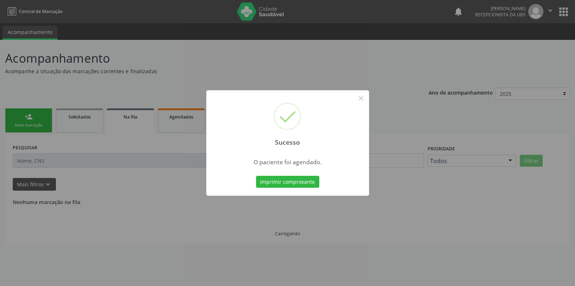
scroll to position [0, 0]
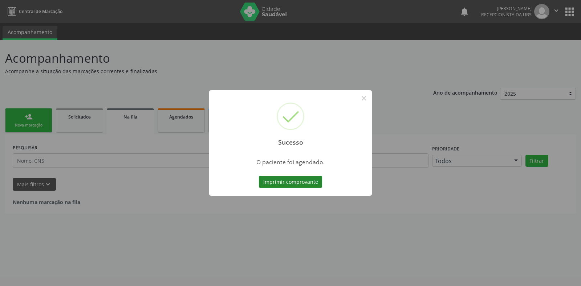
click at [309, 179] on button "Imprimir comprovante" at bounding box center [290, 182] width 63 height 12
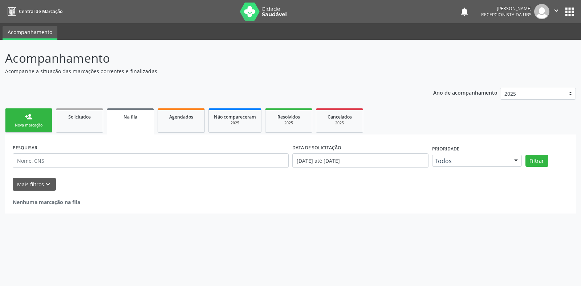
click at [28, 125] on div "Nova marcação" at bounding box center [29, 125] width 36 height 5
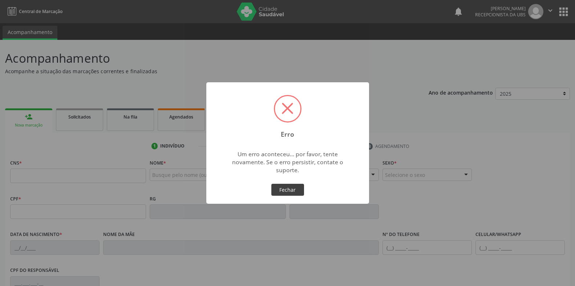
click at [289, 190] on button "Fechar" at bounding box center [287, 190] width 33 height 12
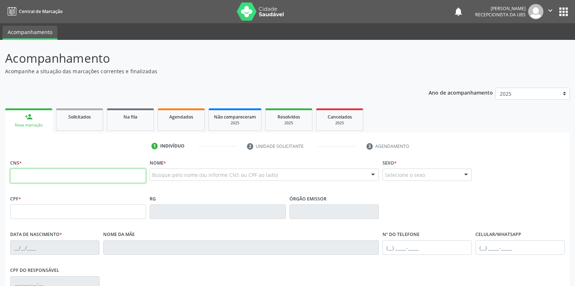
click at [101, 175] on input "text" at bounding box center [78, 176] width 136 height 15
click at [94, 176] on input "text" at bounding box center [78, 176] width 136 height 15
type input "898 0063 1700 3698"
type input "184.033.194-10"
type input "[DATE]"
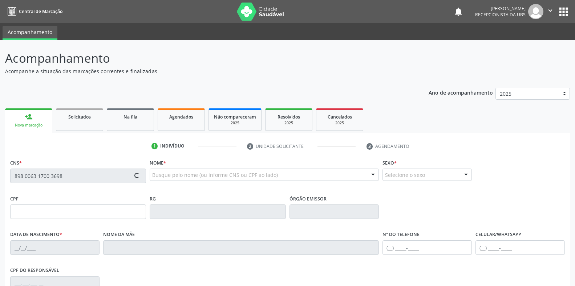
type input "[PERSON_NAME]"
type input "[PHONE_NUMBER]"
type input "S/N"
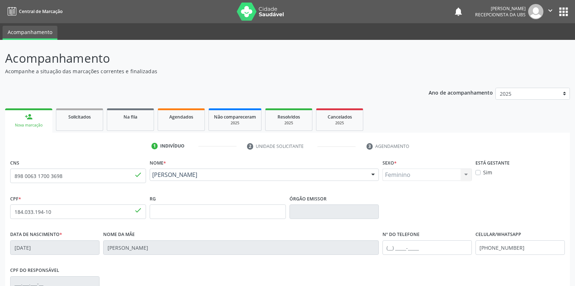
scroll to position [107, 0]
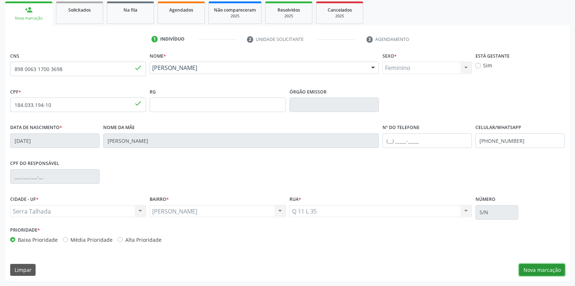
click at [535, 270] on button "Nova marcação" at bounding box center [542, 270] width 46 height 12
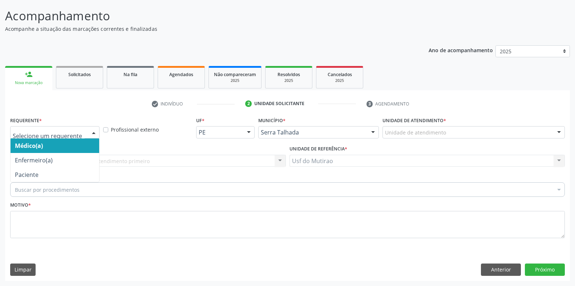
click at [33, 177] on span "Paciente" at bounding box center [27, 175] width 24 height 8
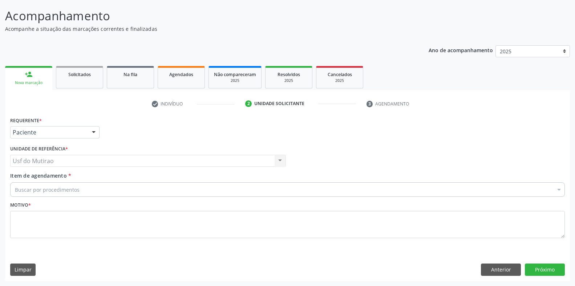
click at [31, 174] on div "Requerente * Paciente Médico(a) Enfermeiro(a) Paciente Nenhum resultado encontr…" at bounding box center [287, 182] width 554 height 134
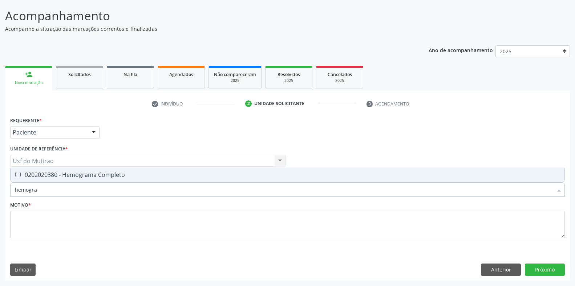
type input "hemogram"
click at [68, 170] on span "0202020380 - Hemograma Completo" at bounding box center [288, 175] width 554 height 15
checkbox Completo "true"
drag, startPoint x: 60, startPoint y: 194, endPoint x: 0, endPoint y: 191, distance: 60.3
click at [0, 191] on div "Acompanhamento Acompanhe a situação das marcações correntes e finalizadas Relat…" at bounding box center [287, 141] width 575 height 289
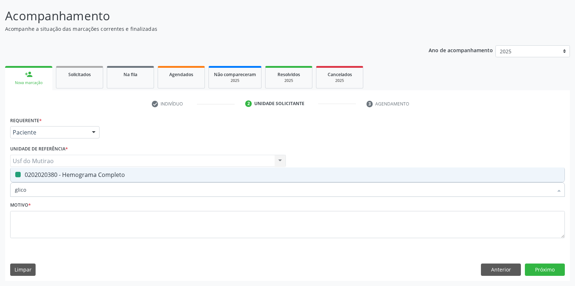
type input "glicos"
checkbox Completo "false"
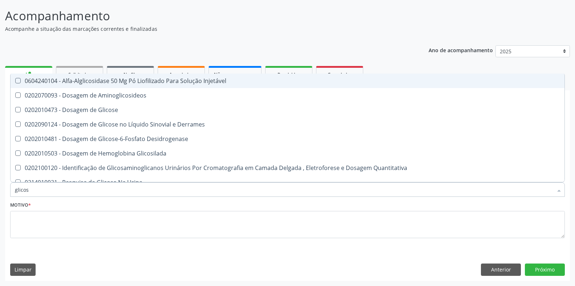
type input "glicose"
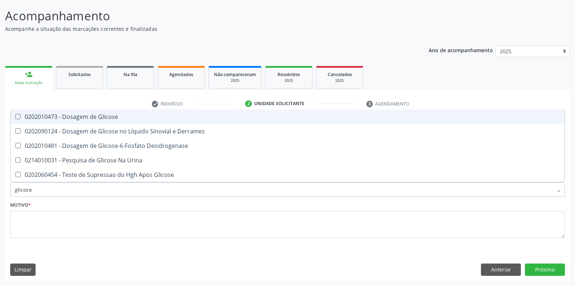
click at [72, 118] on div "0202010473 - Dosagem de Glicose" at bounding box center [287, 117] width 545 height 6
checkbox Glicose "true"
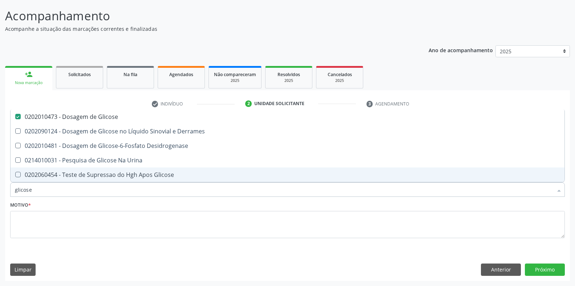
drag, startPoint x: 72, startPoint y: 195, endPoint x: 5, endPoint y: 191, distance: 66.6
click at [5, 191] on div "Requerente * Paciente Médico(a) Enfermeiro(a) Paciente Nenhum resultado encontr…" at bounding box center [287, 198] width 565 height 166
type input "ana"
checkbox Glicose "false"
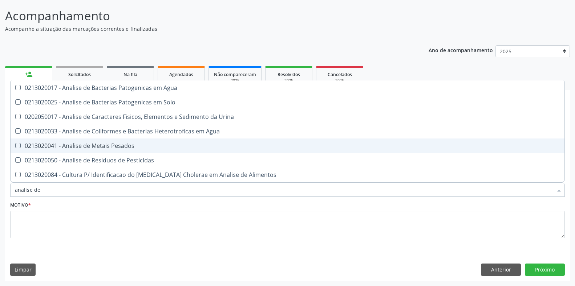
type input "analise de c"
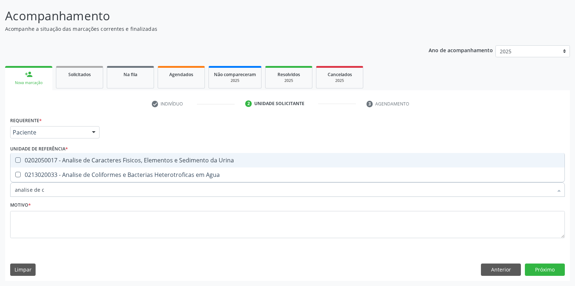
click at [106, 160] on div "0202050017 - Analise de Caracteres Fisicos, Elementos e Sedimento da Urina" at bounding box center [287, 161] width 545 height 6
checkbox Urina "true"
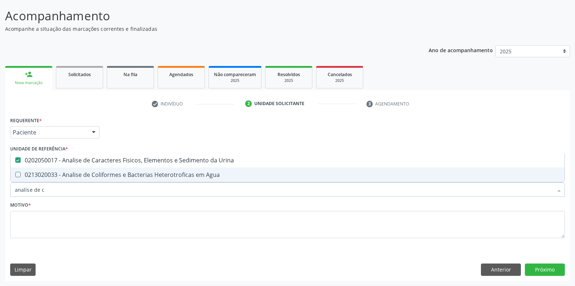
drag, startPoint x: 81, startPoint y: 189, endPoint x: 1, endPoint y: 192, distance: 79.9
click at [1, 192] on div "Acompanhamento Acompanhe a situação das marcações correntes e finalizadas Relat…" at bounding box center [287, 141] width 575 height 289
type input "reati"
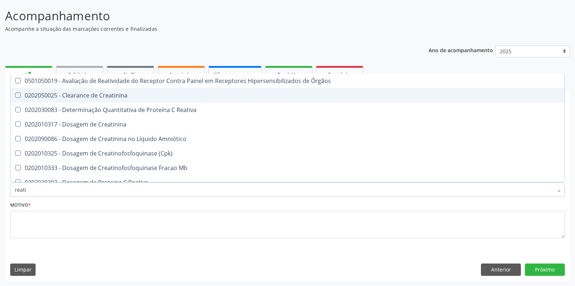
checkbox Órgãos "false"
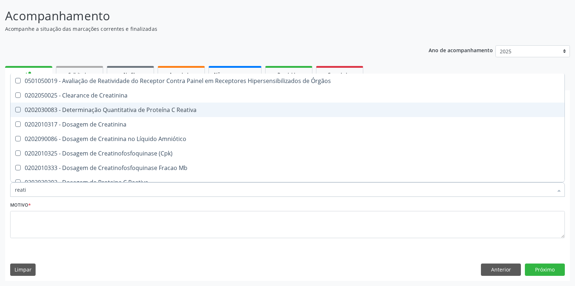
click at [119, 107] on div "0202030083 - Determinação Quantitativa de Proteína C Reativa" at bounding box center [287, 110] width 545 height 6
checkbox Reativa "true"
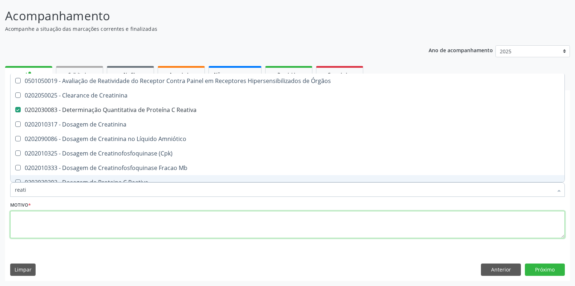
click at [132, 223] on textarea at bounding box center [287, 225] width 554 height 28
type textarea "."
checkbox Creatinina "true"
checkbox Amniótico "true"
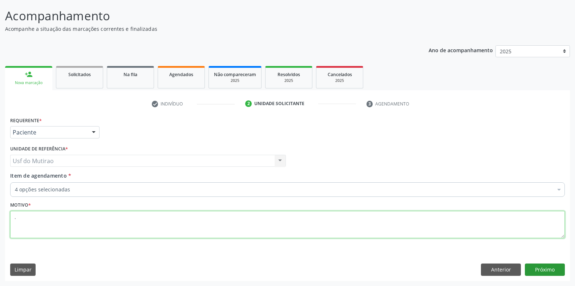
type textarea "."
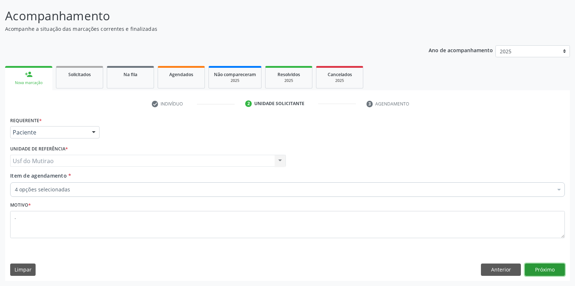
click at [555, 270] on button "Próximo" at bounding box center [545, 270] width 40 height 12
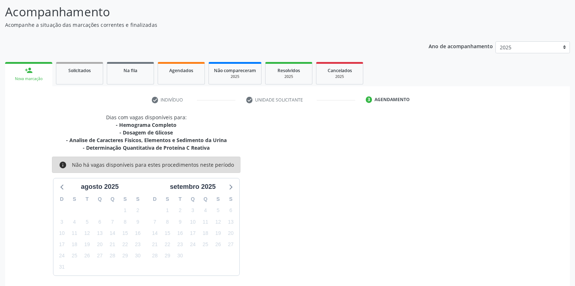
scroll to position [74, 0]
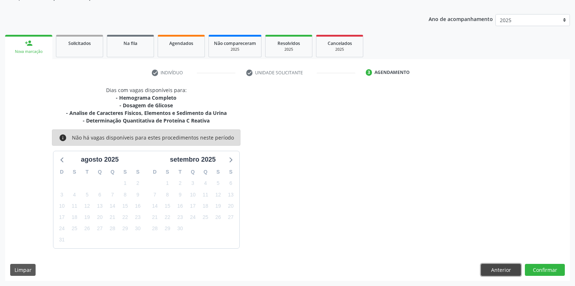
click at [492, 269] on button "Anterior" at bounding box center [501, 270] width 40 height 12
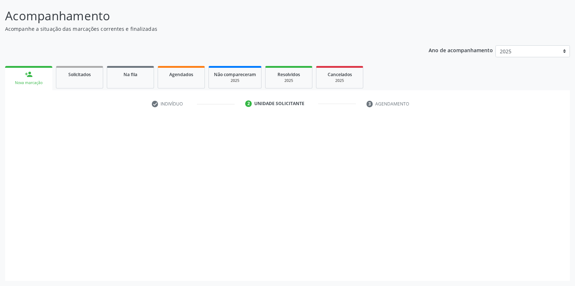
scroll to position [42, 0]
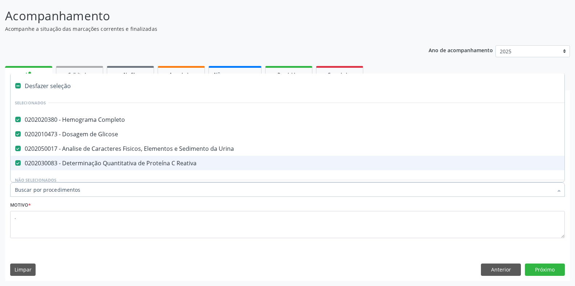
click at [129, 165] on div "0202030083 - Determinação Quantitativa de Proteína C Reativa" at bounding box center [297, 163] width 565 height 6
checkbox Reativa "false"
click at [537, 269] on button "Próximo" at bounding box center [545, 270] width 40 height 12
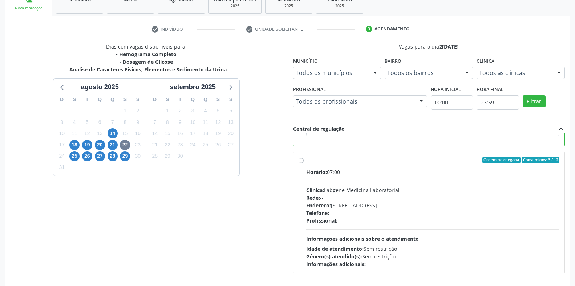
scroll to position [147, 0]
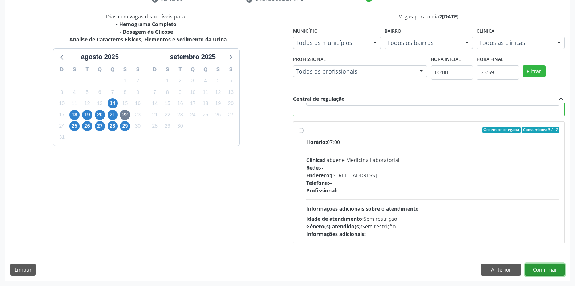
click at [552, 269] on button "Confirmar" at bounding box center [545, 270] width 40 height 12
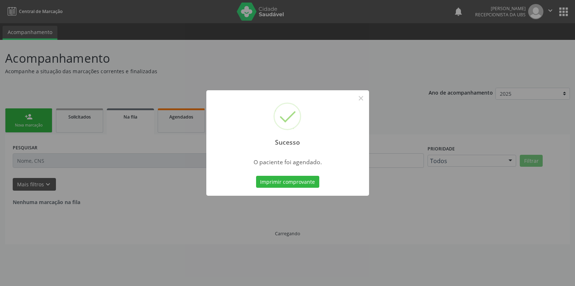
scroll to position [0, 0]
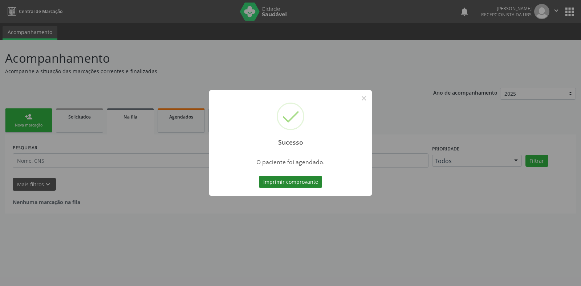
click at [303, 183] on button "Imprimir comprovante" at bounding box center [290, 182] width 63 height 12
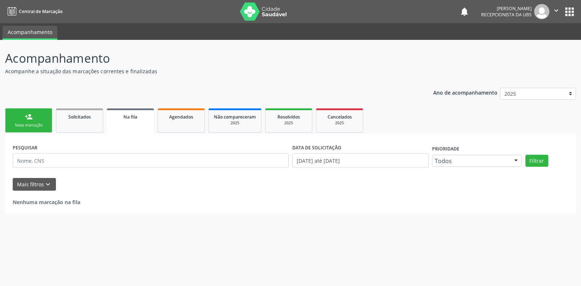
click at [42, 125] on div "Nova marcação" at bounding box center [29, 125] width 36 height 5
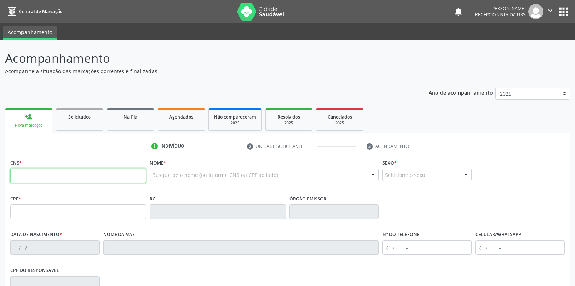
click at [51, 175] on input "text" at bounding box center [78, 176] width 136 height 15
type input "704 2017 5551 1987"
type input "081.981.834-85"
type input "[DATE]"
type input "[PERSON_NAME]"
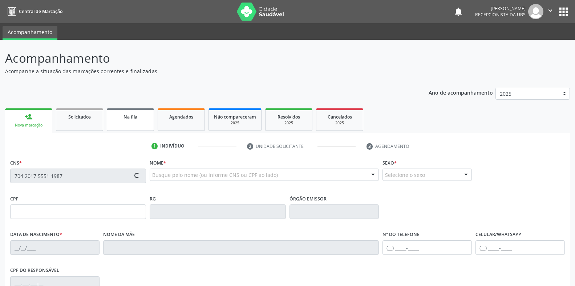
type input "[PHONE_NUMBER]"
type input "200"
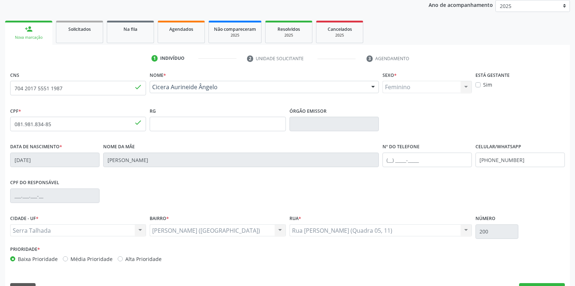
scroll to position [107, 0]
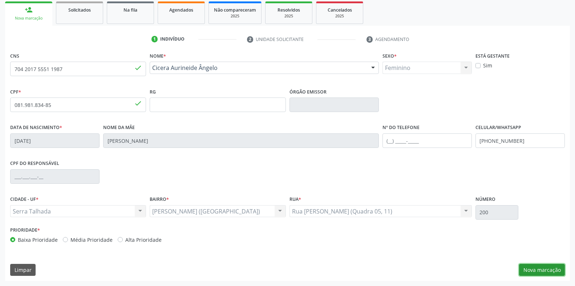
click at [527, 271] on button "Nova marcação" at bounding box center [542, 270] width 46 height 12
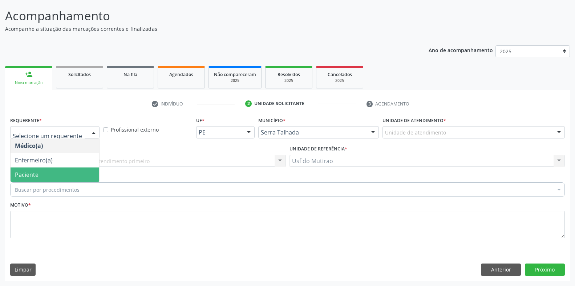
click at [50, 169] on span "Paciente" at bounding box center [55, 175] width 89 height 15
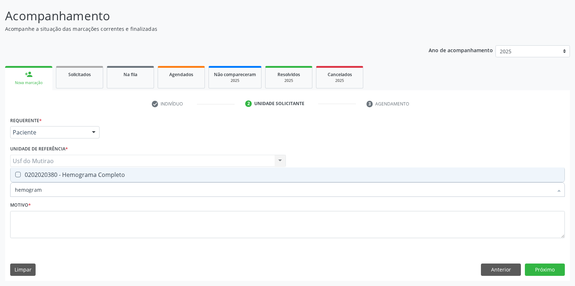
type input "hemograma"
click at [74, 175] on div "0202020380 - Hemograma Completo" at bounding box center [287, 175] width 545 height 6
checkbox Completo "true"
drag, startPoint x: 74, startPoint y: 186, endPoint x: 1, endPoint y: 185, distance: 73.0
click at [1, 185] on div "Acompanhamento Acompanhe a situação das marcações correntes e finalizadas Relat…" at bounding box center [287, 141] width 575 height 289
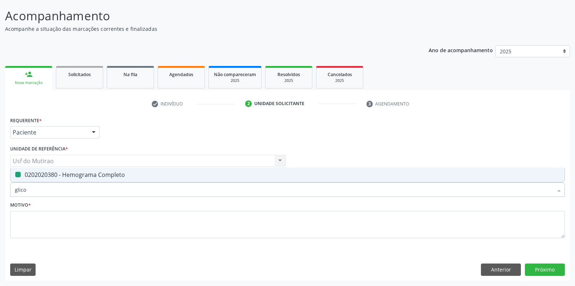
type input "glicos"
checkbox Completo "false"
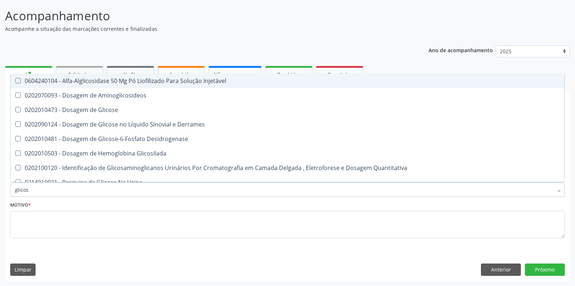
type input "glicose"
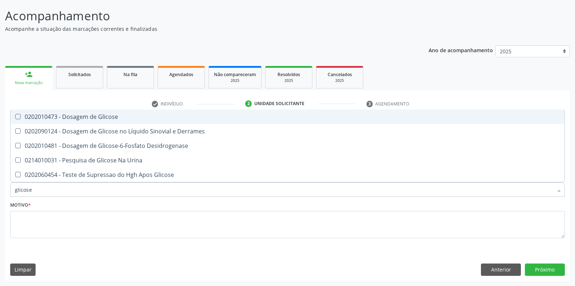
click at [71, 120] on div "0202010473 - Dosagem de Glicose" at bounding box center [287, 117] width 545 height 6
checkbox Glicose "true"
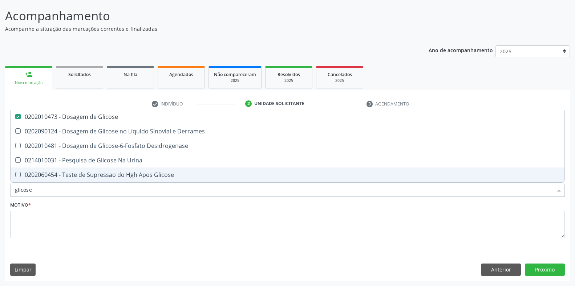
drag, startPoint x: 66, startPoint y: 184, endPoint x: 0, endPoint y: 184, distance: 66.4
click at [0, 184] on div "Acompanhamento Acompanhe a situação das marcações correntes e finalizadas Relat…" at bounding box center [287, 141] width 575 height 289
type input "trig"
checkbox Glicose "false"
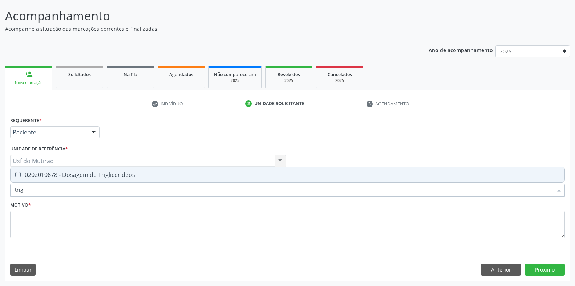
type input "trigli"
click at [50, 178] on div "0202010678 - Dosagem de Triglicerideos" at bounding box center [287, 175] width 545 height 6
checkbox Triglicerideos "true"
drag, startPoint x: 50, startPoint y: 188, endPoint x: 0, endPoint y: 189, distance: 50.1
click at [0, 189] on div "Acompanhamento Acompanhe a situação das marcações correntes e finalizadas Relat…" at bounding box center [287, 141] width 575 height 289
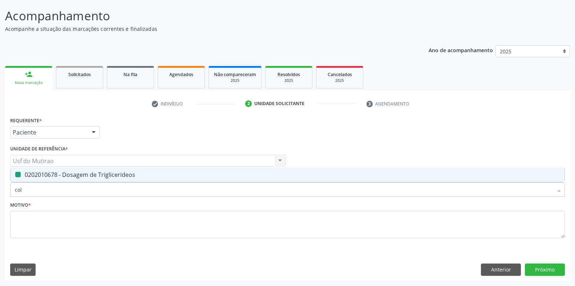
type input "cole"
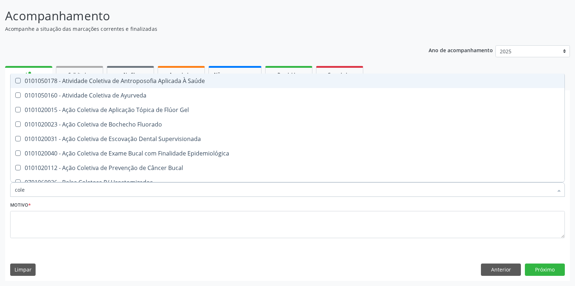
checkbox Saúde "false"
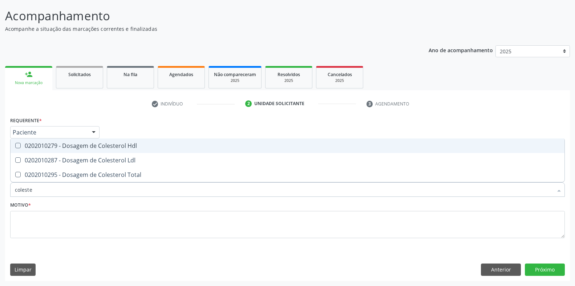
type input "colester"
click at [64, 148] on div "0202010279 - Dosagem de Colesterol Hdl" at bounding box center [287, 146] width 545 height 6
checkbox Hdl "true"
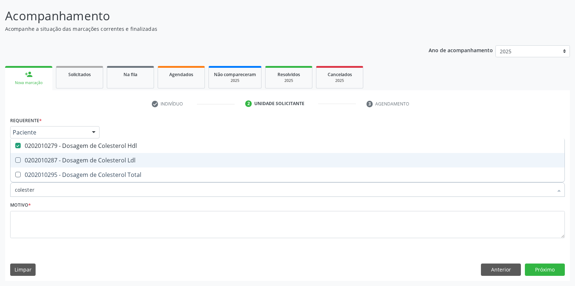
click at [66, 159] on div "0202010287 - Dosagem de Colesterol Ldl" at bounding box center [287, 161] width 545 height 6
checkbox Ldl "true"
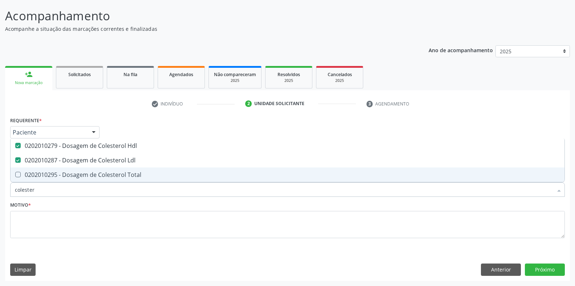
click at [69, 173] on div "0202010295 - Dosagem de Colesterol Total" at bounding box center [287, 175] width 545 height 6
checkbox Total "true"
drag, startPoint x: 60, startPoint y: 193, endPoint x: 0, endPoint y: 191, distance: 59.6
click at [0, 191] on div "Acompanhamento Acompanhe a situação das marcações correntes e finalizadas Relat…" at bounding box center [287, 141] width 575 height 289
type input "c"
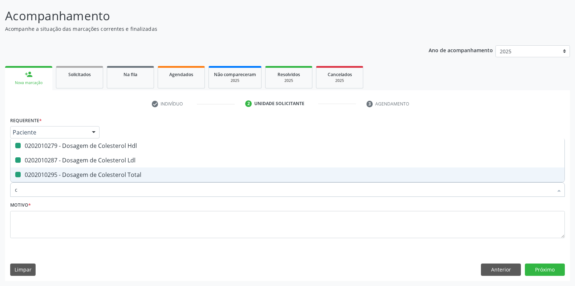
checkbox Hdl "false"
checkbox Ldl "false"
checkbox Total "false"
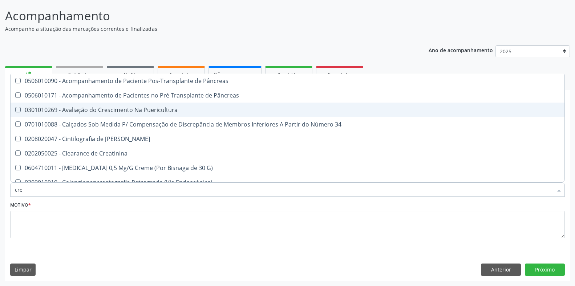
type input "crea"
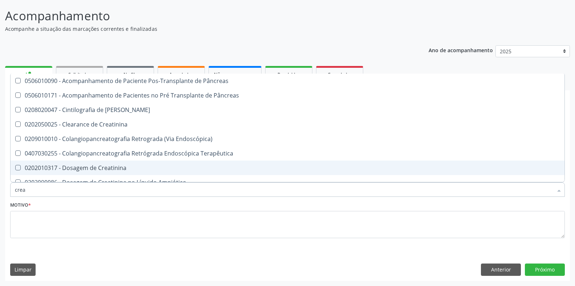
click at [58, 171] on div "0202010317 - Dosagem de Creatinina" at bounding box center [287, 168] width 545 height 6
checkbox Creatinina "true"
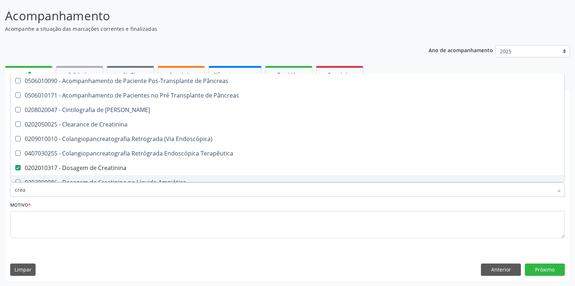
drag, startPoint x: 55, startPoint y: 194, endPoint x: 5, endPoint y: 189, distance: 50.4
click at [5, 189] on div "Requerente * Paciente Médico(a) Enfermeiro(a) Paciente Nenhum resultado encontr…" at bounding box center [287, 198] width 565 height 166
type input "ureia"
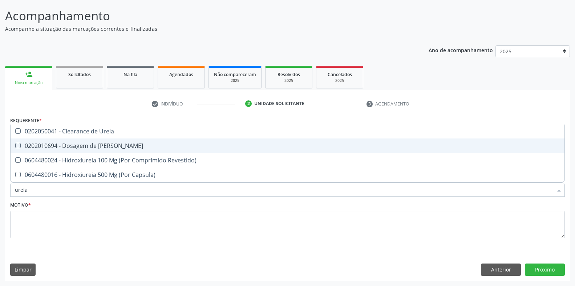
click at [76, 145] on div "0202010694 - Dosagem de [PERSON_NAME]" at bounding box center [287, 146] width 545 height 6
checkbox Ureia "true"
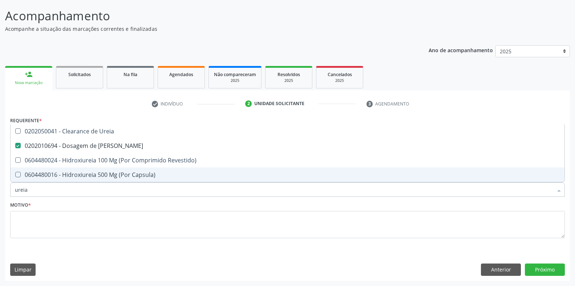
drag, startPoint x: 53, startPoint y: 188, endPoint x: 0, endPoint y: 190, distance: 53.4
click at [0, 190] on div "Acompanhamento Acompanhe a situação das marcações correntes e finalizadas Relat…" at bounding box center [287, 141] width 575 height 289
type input "tgo"
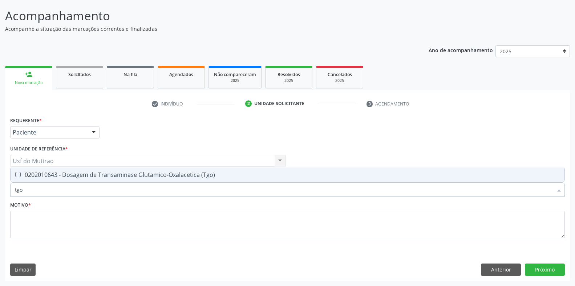
click at [50, 177] on div "0202010643 - Dosagem de Transaminase Glutamico-Oxalacetica (Tgo)" at bounding box center [287, 175] width 545 height 6
checkbox \(Tgo\) "true"
drag, startPoint x: 38, startPoint y: 190, endPoint x: 2, endPoint y: 190, distance: 35.9
click at [2, 190] on div "Acompanhamento Acompanhe a situação das marcações correntes e finalizadas Relat…" at bounding box center [287, 141] width 575 height 289
type input "tgp"
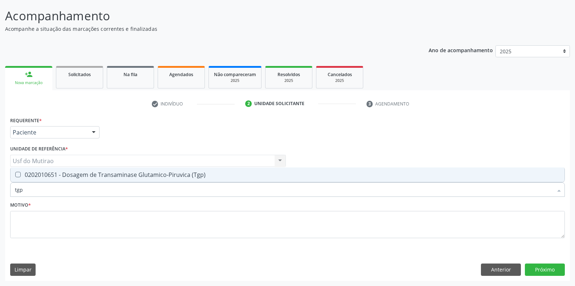
click at [79, 178] on div "0202010651 - Dosagem de Transaminase Glutamico-Piruvica (Tgp)" at bounding box center [287, 175] width 545 height 6
checkbox \(Tgp\) "true"
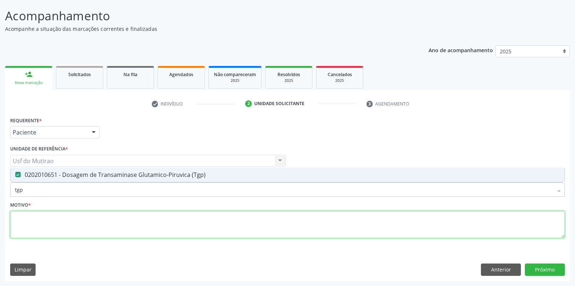
click at [85, 218] on textarea at bounding box center [287, 225] width 554 height 28
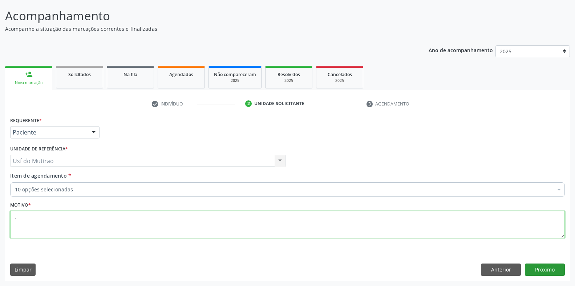
type textarea "."
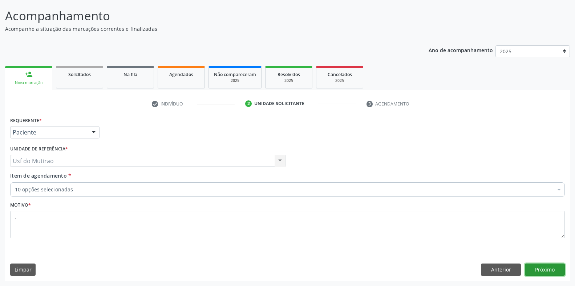
click at [529, 266] on button "Próximo" at bounding box center [545, 270] width 40 height 12
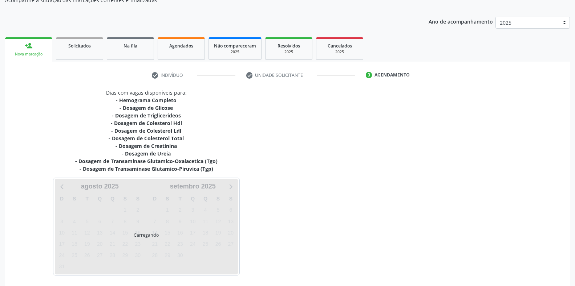
scroll to position [98, 0]
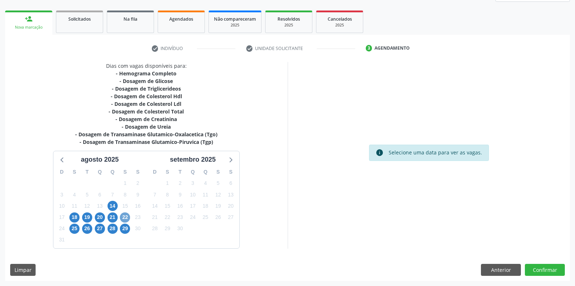
click at [124, 216] on span "22" at bounding box center [125, 218] width 10 height 10
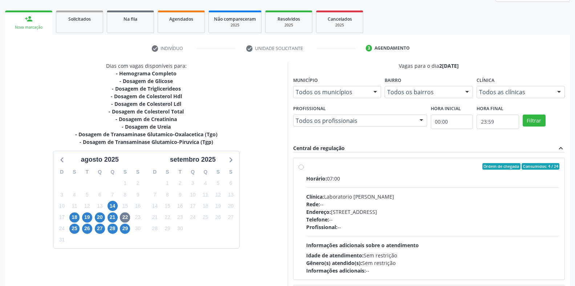
click at [327, 181] on span "Horário:" at bounding box center [316, 178] width 21 height 7
click at [304, 170] on input "Ordem de chegada Consumidos: 4 / 24 Horário: 07:00 Clínica: Laboratorio [PERSON…" at bounding box center [300, 166] width 5 height 7
radio input "true"
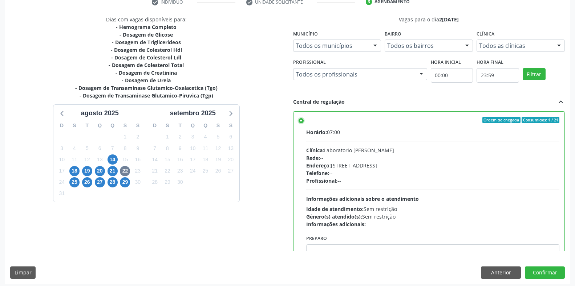
scroll to position [147, 0]
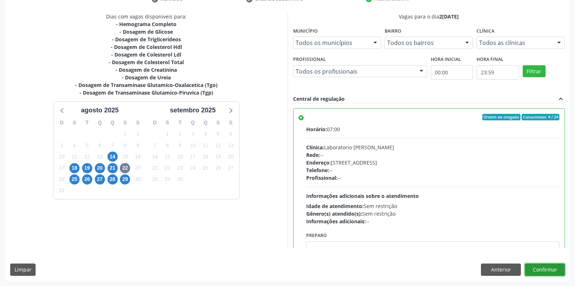
click at [548, 265] on button "Confirmar" at bounding box center [545, 270] width 40 height 12
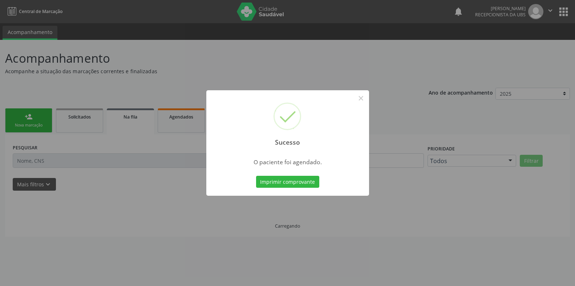
scroll to position [0, 0]
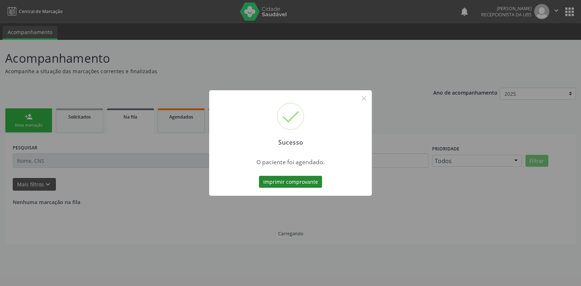
click at [292, 177] on button "Imprimir comprovante" at bounding box center [290, 182] width 63 height 12
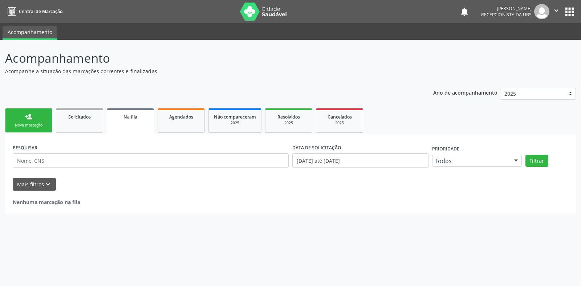
click at [26, 129] on link "person_add Nova marcação" at bounding box center [28, 121] width 47 height 24
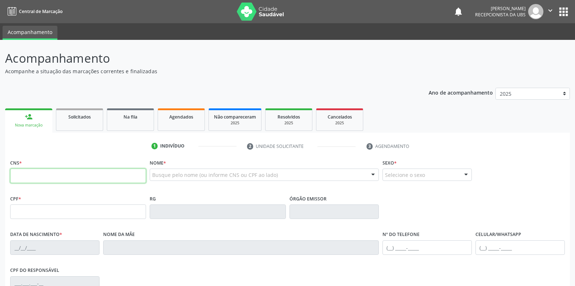
click at [54, 174] on input "text" at bounding box center [78, 176] width 136 height 15
click at [32, 178] on input "7" at bounding box center [78, 176] width 136 height 15
type input "705 6064 0051 7316"
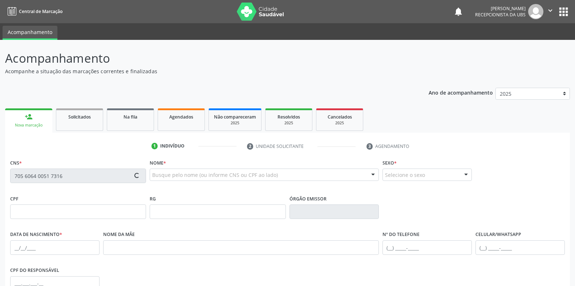
click at [87, 176] on input "705 6064 0051 7316" at bounding box center [78, 176] width 136 height 15
click at [59, 178] on input "705 6064 0051 7316" at bounding box center [78, 176] width 136 height 15
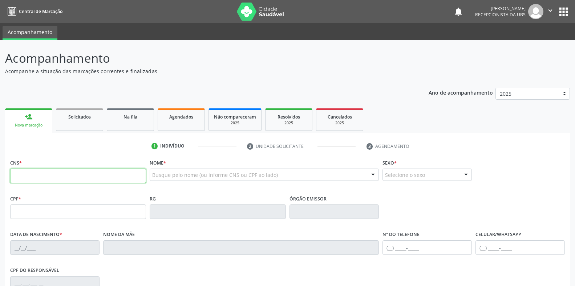
click at [85, 178] on input "text" at bounding box center [78, 176] width 136 height 15
type input "700 0069 0144 8001"
type input "042.787.213-82"
type input "09/10/1985"
type input "Maria Francisca do Nascimento"
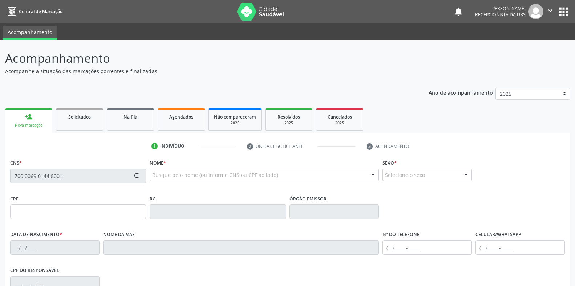
type input "(87) 99999-9999"
type input "(87) 99992-1733"
type input "S/N"
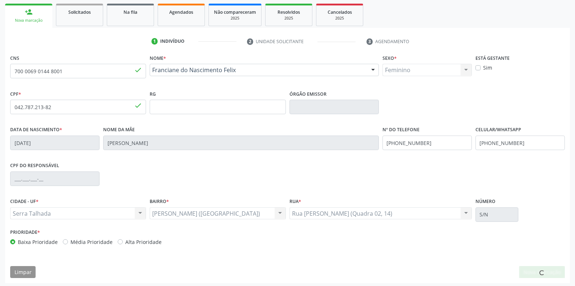
scroll to position [107, 0]
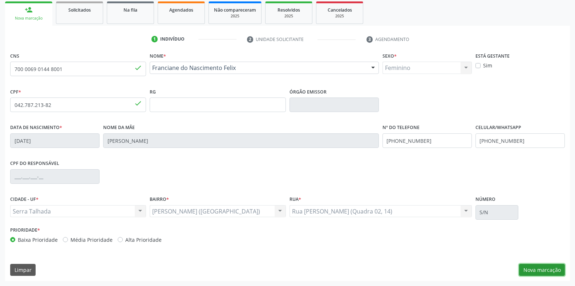
click at [531, 266] on button "Nova marcação" at bounding box center [542, 270] width 46 height 12
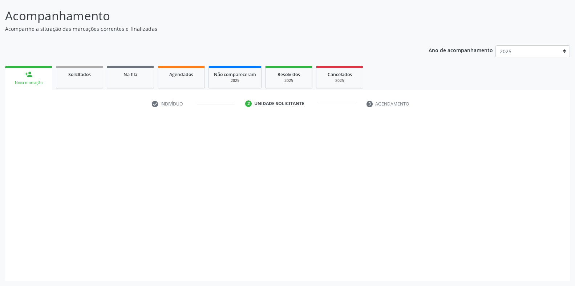
scroll to position [42, 0]
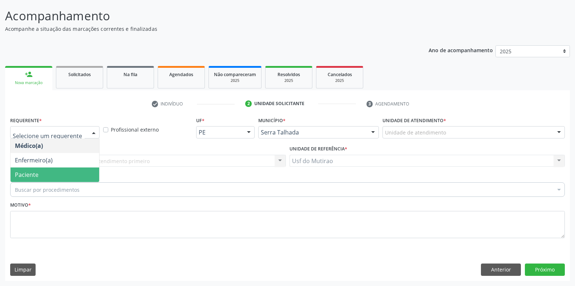
click at [33, 179] on span "Paciente" at bounding box center [55, 175] width 89 height 15
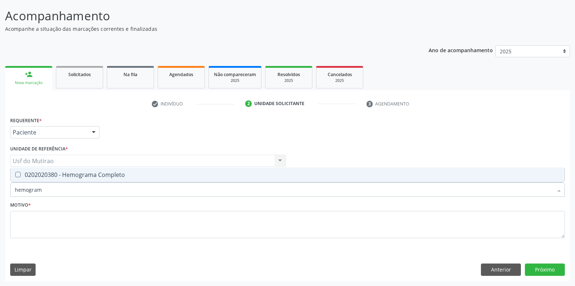
type input "hemograma"
click at [72, 172] on div "0202020380 - Hemograma Completo" at bounding box center [287, 175] width 545 height 6
checkbox Completo "true"
drag, startPoint x: 73, startPoint y: 193, endPoint x: 12, endPoint y: 193, distance: 61.7
click at [12, 193] on div "hemograma" at bounding box center [287, 190] width 554 height 15
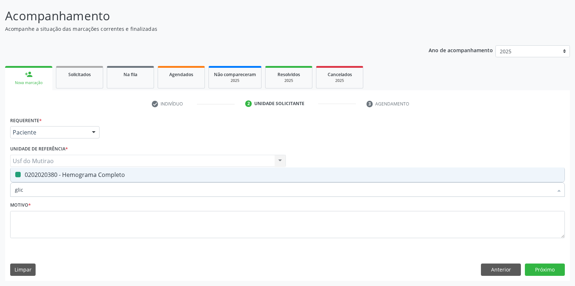
type input "glico"
checkbox Completo "false"
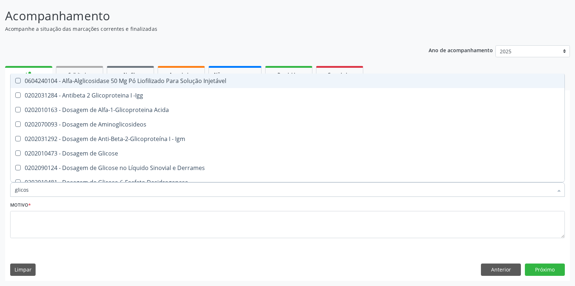
type input "glicose"
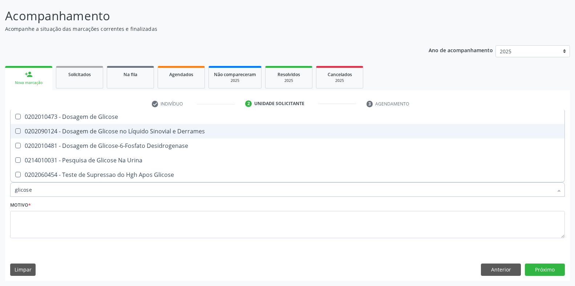
click at [60, 118] on div "0202010473 - Dosagem de Glicose" at bounding box center [287, 117] width 545 height 6
checkbox Glicose "true"
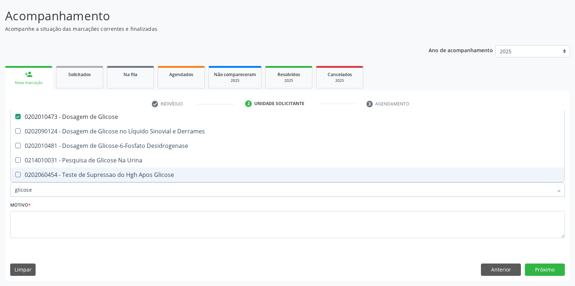
drag, startPoint x: 57, startPoint y: 192, endPoint x: 3, endPoint y: 191, distance: 54.8
click at [3, 191] on div "Acompanhamento Acompanhe a situação das marcações correntes e finalizadas Relat…" at bounding box center [287, 141] width 575 height 289
type input "ana"
checkbox Glicose "false"
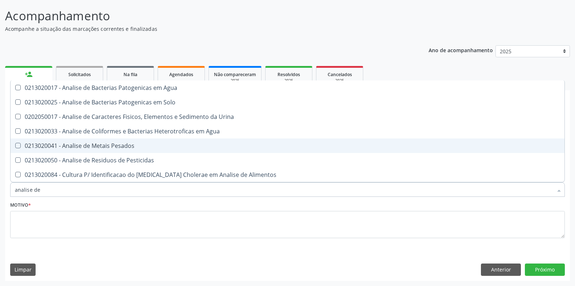
type input "analise de c"
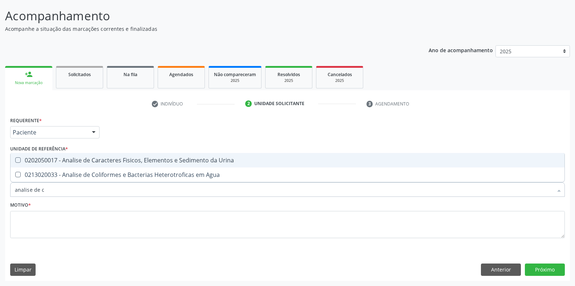
click at [65, 160] on div "0202050017 - Analise de Caracteres Fisicos, Elementos e Sedimento da Urina" at bounding box center [287, 161] width 545 height 6
checkbox Urina "true"
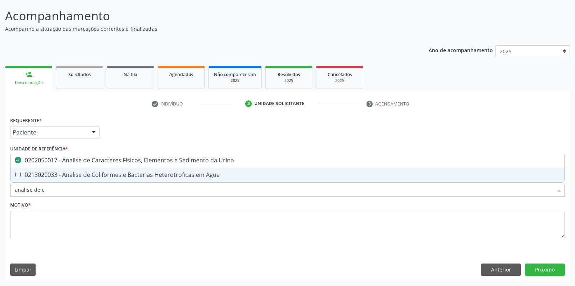
drag, startPoint x: 78, startPoint y: 191, endPoint x: 0, endPoint y: 192, distance: 78.4
click at [0, 192] on div "Acompanhamento Acompanhe a situação das marcações correntes e finalizadas Relat…" at bounding box center [287, 141] width 575 height 289
checkbox Urina "false"
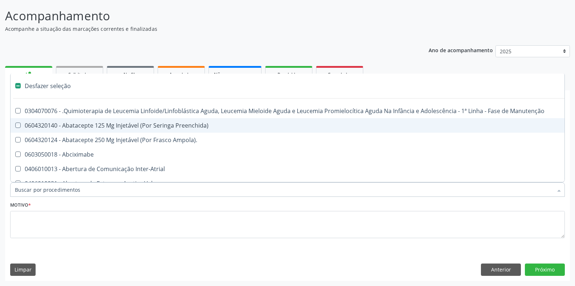
click at [48, 240] on fieldset "Motivo *" at bounding box center [287, 222] width 554 height 44
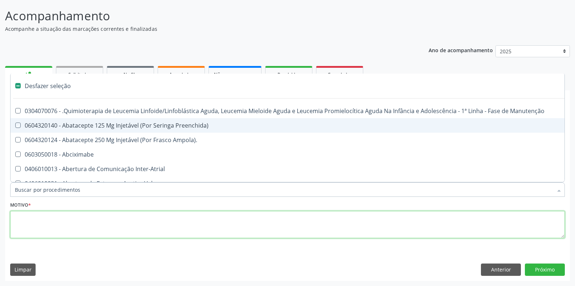
click at [54, 222] on textarea at bounding box center [287, 225] width 554 height 28
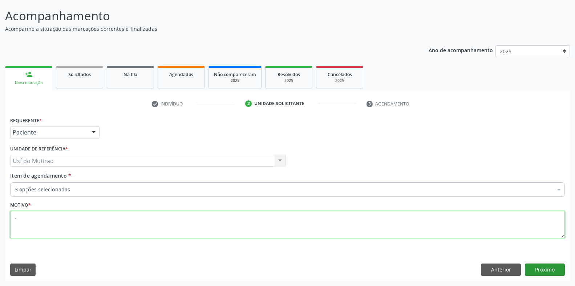
type textarea "."
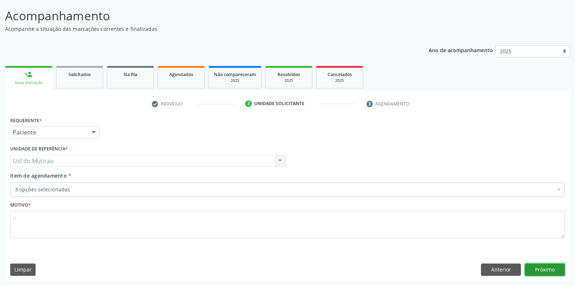
click at [557, 270] on button "Próximo" at bounding box center [545, 270] width 40 height 12
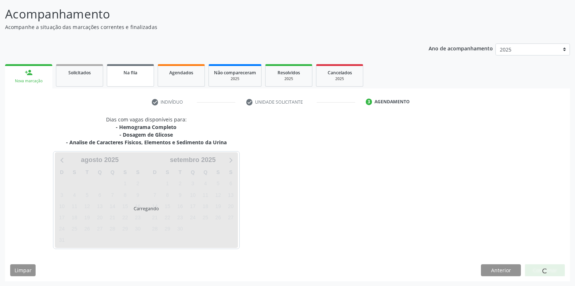
scroll to position [45, 0]
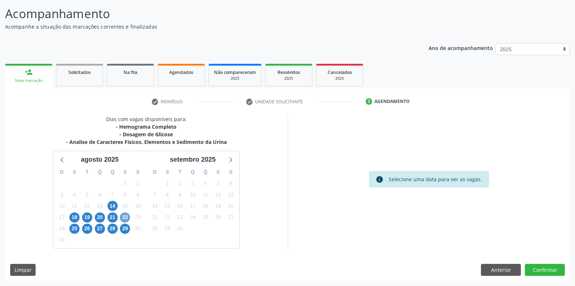
click at [123, 218] on span "22" at bounding box center [125, 218] width 10 height 10
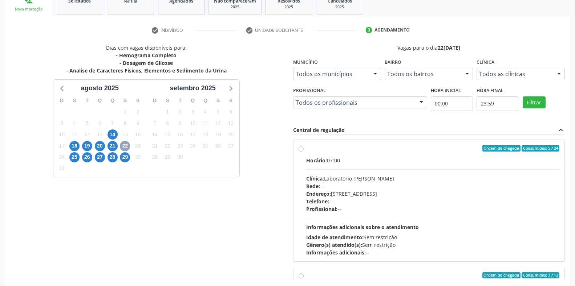
scroll to position [117, 0]
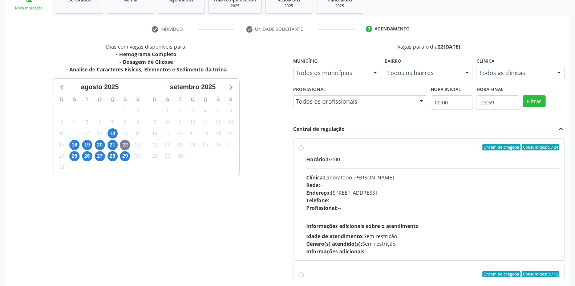
click at [325, 159] on span "Horário:" at bounding box center [316, 159] width 21 height 7
click at [304, 151] on input "Ordem de chegada Consumidos: 5 / 24 Horário: 07:00 Clínica: Laboratorio Jose Pa…" at bounding box center [300, 147] width 5 height 7
radio input "true"
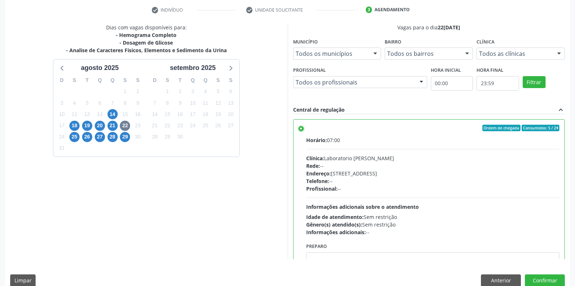
scroll to position [147, 0]
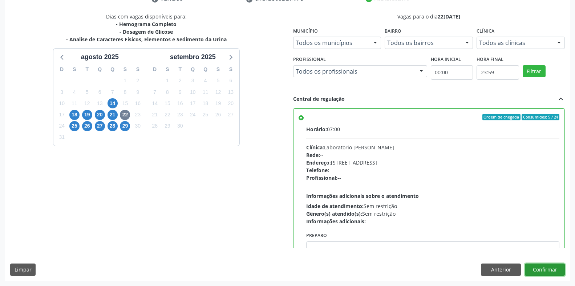
click at [543, 266] on button "Confirmar" at bounding box center [545, 270] width 40 height 12
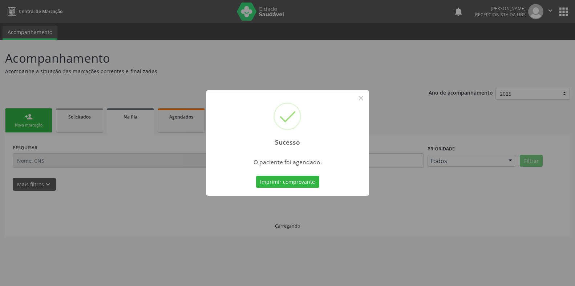
scroll to position [0, 0]
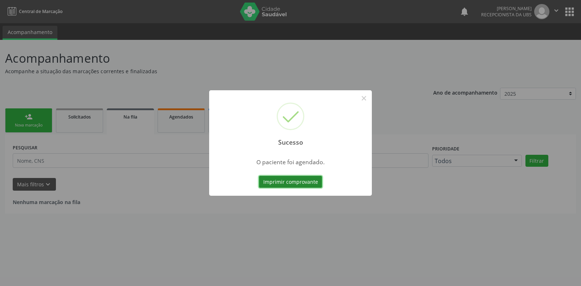
click at [302, 182] on button "Imprimir comprovante" at bounding box center [290, 182] width 63 height 12
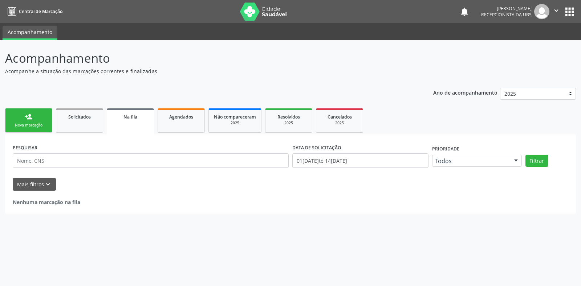
click at [32, 134] on ul "person_add Nova marcação Solicitados Na fila Agendados Não compareceram 2025 Re…" at bounding box center [290, 121] width 571 height 28
click at [34, 126] on div "Nova marcação" at bounding box center [29, 125] width 36 height 5
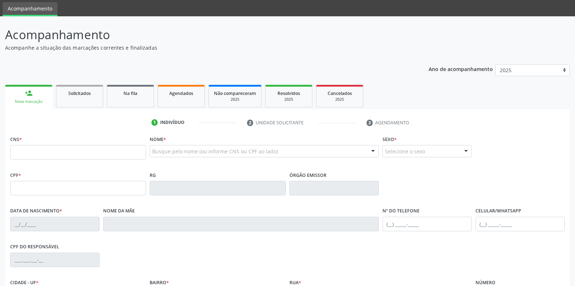
scroll to position [36, 0]
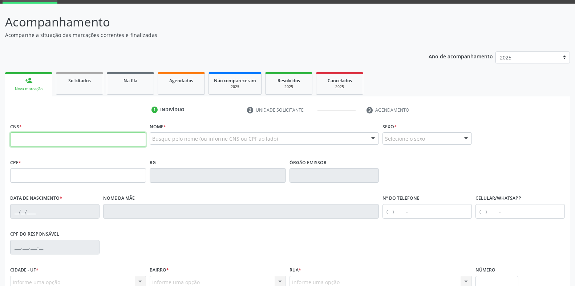
click at [38, 140] on input "text" at bounding box center [78, 140] width 136 height 15
paste input "700 0088 2122 2904"
type input "700 0088 2122 2904"
type input "21/11/1994"
type input "Regina Gualberto dos Santos e Silva"
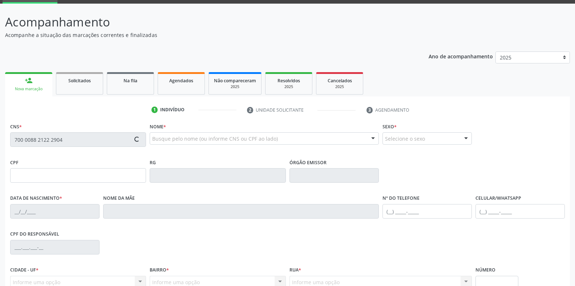
type input "(87) 99940-8886"
type input "S/N"
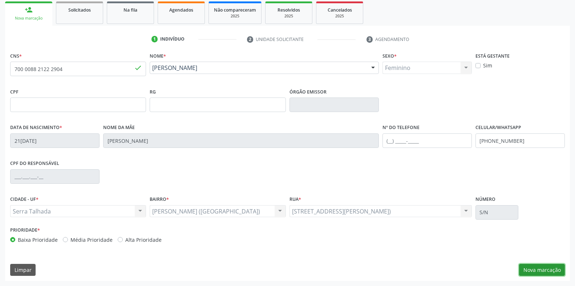
click at [539, 269] on button "Nova marcação" at bounding box center [542, 270] width 46 height 12
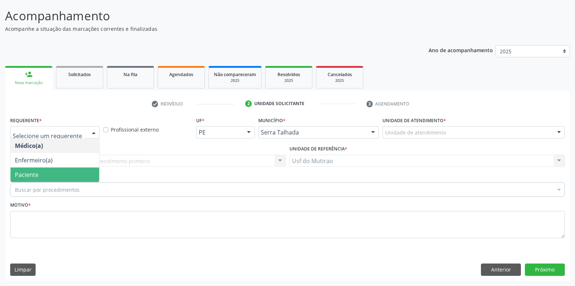
click at [33, 173] on span "Paciente" at bounding box center [27, 175] width 24 height 8
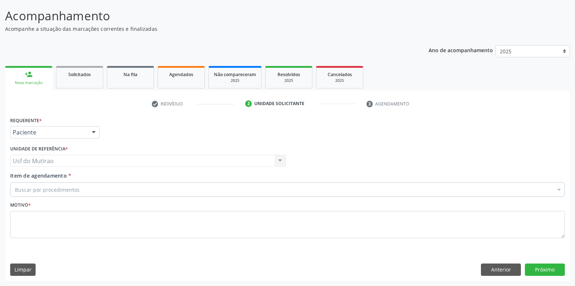
click at [63, 197] on div "Buscar por procedimentos" at bounding box center [287, 190] width 554 height 15
click at [15, 192] on input "Item de agendamento *" at bounding box center [15, 190] width 0 height 15
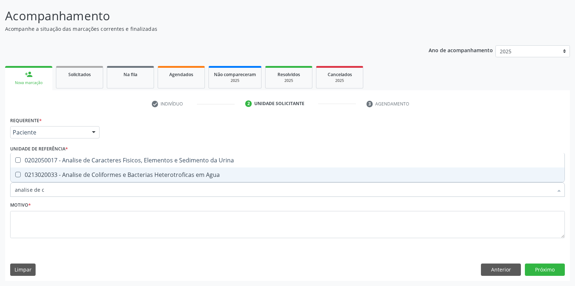
type input "analise de ca"
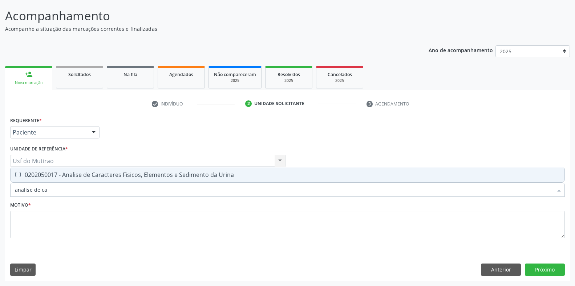
click at [142, 174] on div "0202050017 - Analise de Caracteres Fisicos, Elementos e Sedimento da Urina" at bounding box center [287, 175] width 545 height 6
checkbox Urina "true"
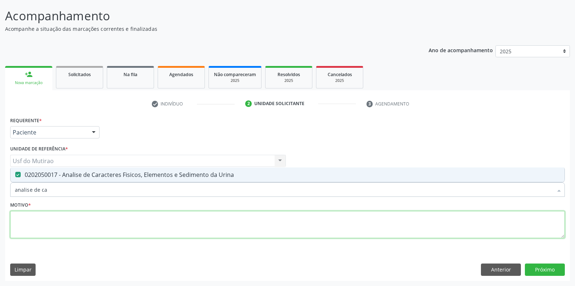
click at [159, 230] on textarea at bounding box center [287, 225] width 554 height 28
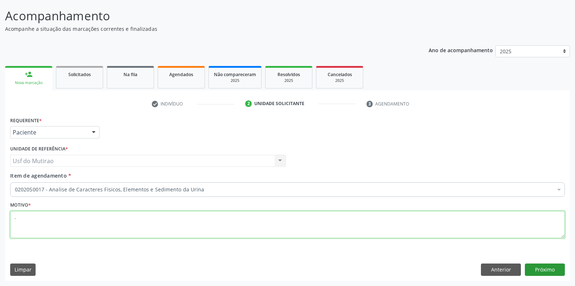
type textarea "."
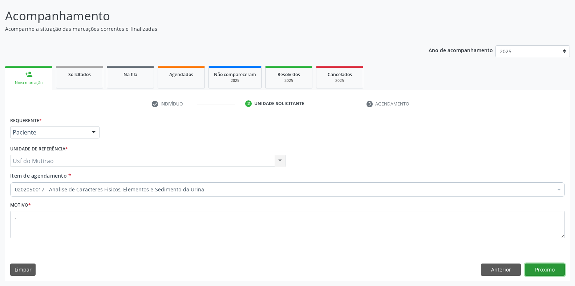
click at [545, 274] on button "Próximo" at bounding box center [545, 270] width 40 height 12
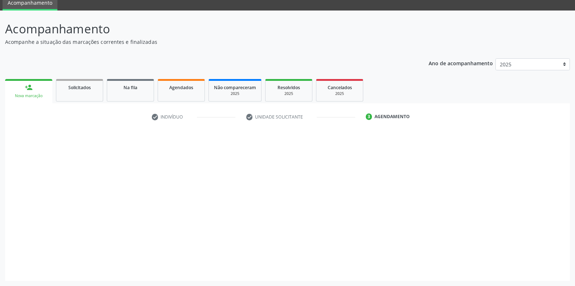
scroll to position [29, 0]
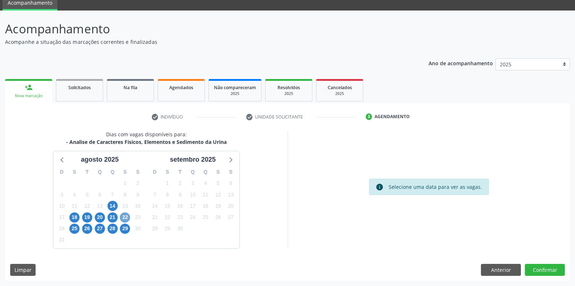
click at [123, 218] on span "22" at bounding box center [125, 218] width 10 height 10
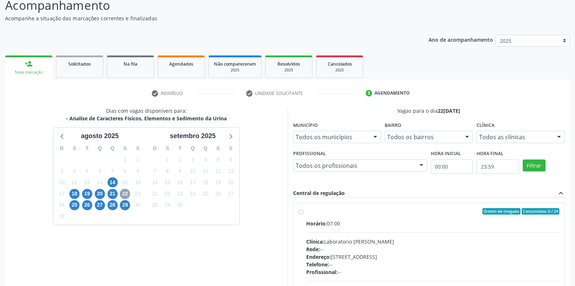
scroll to position [66, 0]
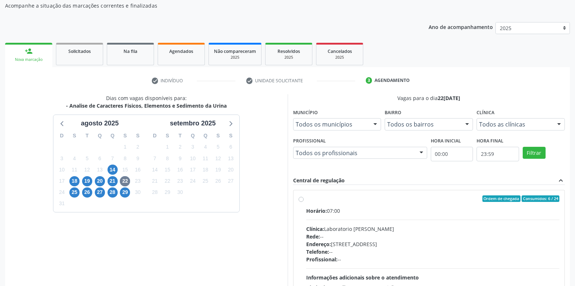
click at [328, 204] on label "Ordem de chegada Consumidos: 6 / 24 Horário: 07:00 Clínica: Laboratorio Jose Pa…" at bounding box center [432, 251] width 253 height 111
click at [304, 202] on input "Ordem de chegada Consumidos: 6 / 24 Horário: 07:00 Clínica: Laboratorio Jose Pa…" at bounding box center [300, 199] width 5 height 7
radio input "true"
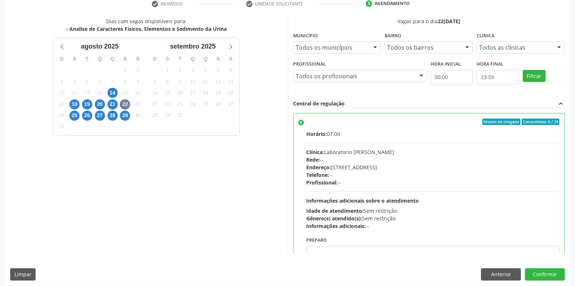
scroll to position [147, 0]
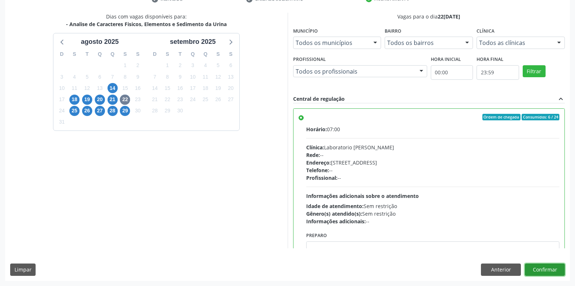
click at [537, 267] on button "Confirmar" at bounding box center [545, 270] width 40 height 12
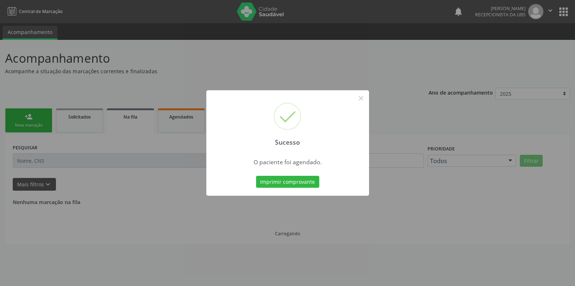
scroll to position [0, 0]
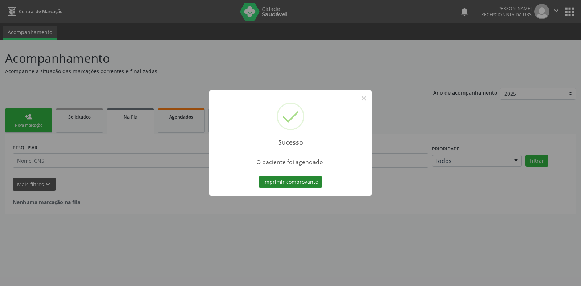
click at [277, 188] on button "Imprimir comprovante" at bounding box center [290, 182] width 63 height 12
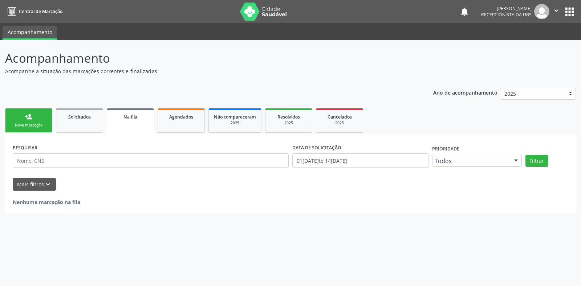
click at [25, 121] on link "person_add Nova marcação" at bounding box center [28, 121] width 47 height 24
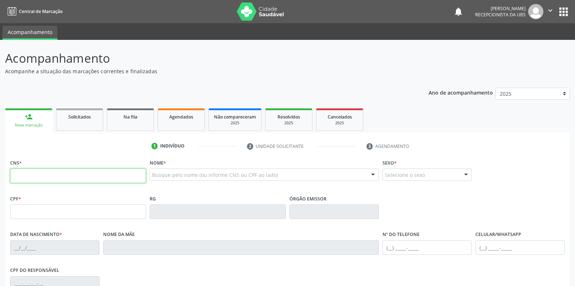
click at [51, 176] on input "text" at bounding box center [78, 176] width 136 height 15
paste input "700 0088 2122 2904"
type input "700 0088 2122 2904"
type input "21/11/1994"
type input "Regina Gualberto dos Santos e Silva"
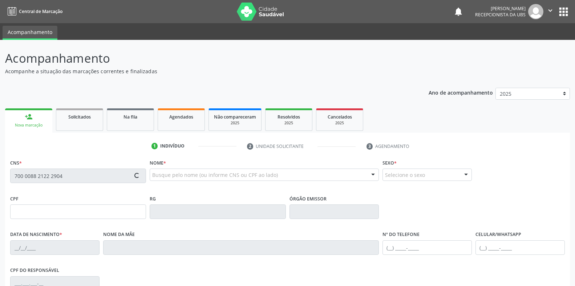
type input "(87) 99940-8886"
type input "S/N"
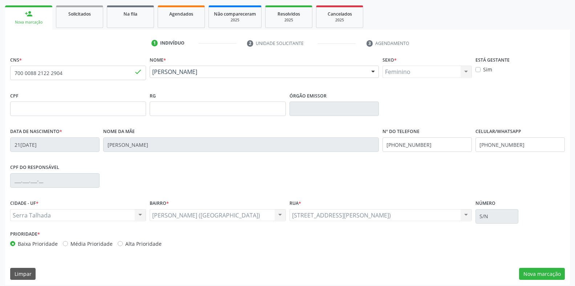
scroll to position [107, 0]
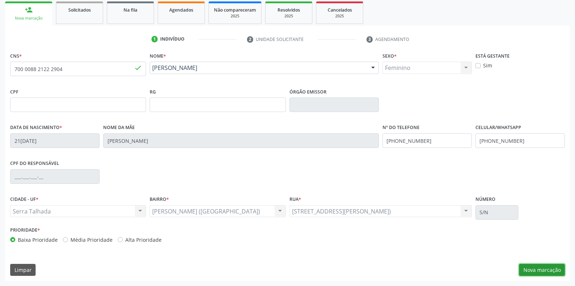
click at [532, 272] on button "Nova marcação" at bounding box center [542, 270] width 46 height 12
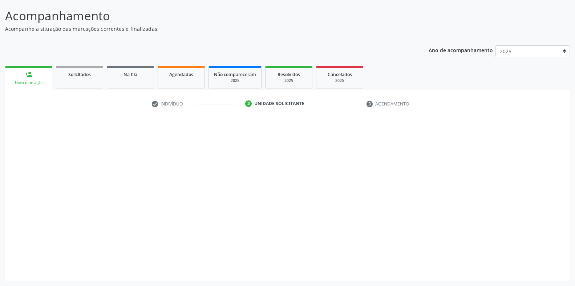
scroll to position [42, 0]
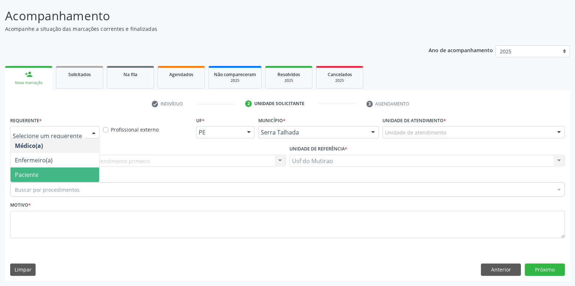
click at [33, 172] on span "Paciente" at bounding box center [27, 175] width 24 height 8
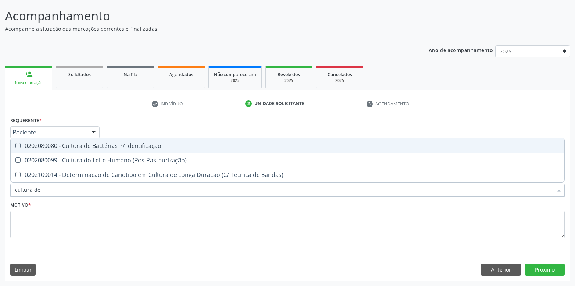
type input "cultura de"
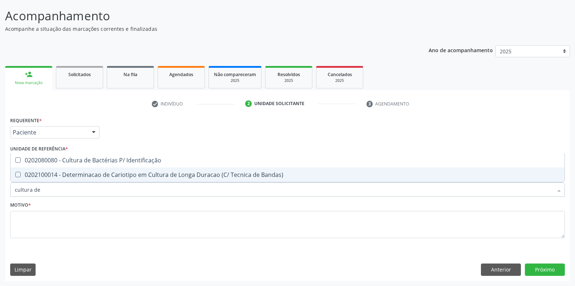
click at [82, 159] on div "0202080080 - Cultura de Bactérias P/ Identificação" at bounding box center [287, 161] width 545 height 6
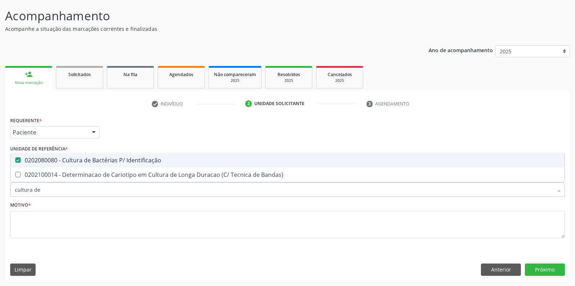
checkbox Identificação "true"
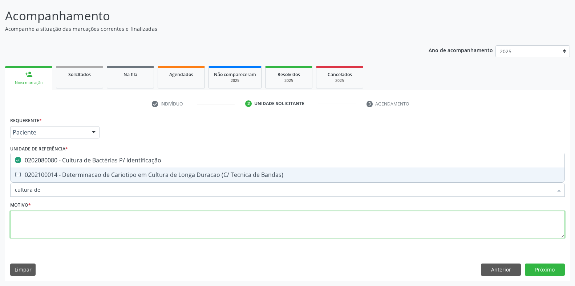
click at [72, 223] on textarea at bounding box center [287, 225] width 554 height 28
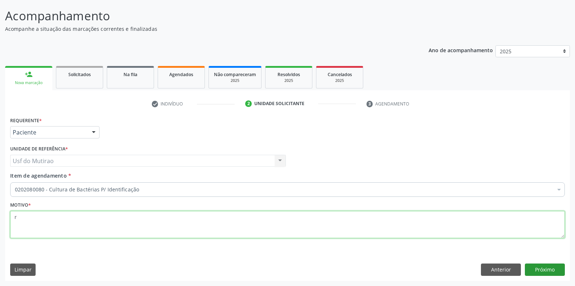
type textarea "r"
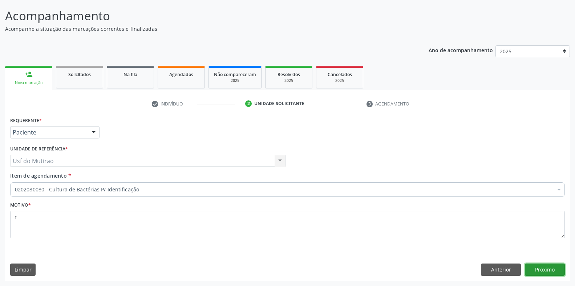
click at [554, 268] on button "Próximo" at bounding box center [545, 270] width 40 height 12
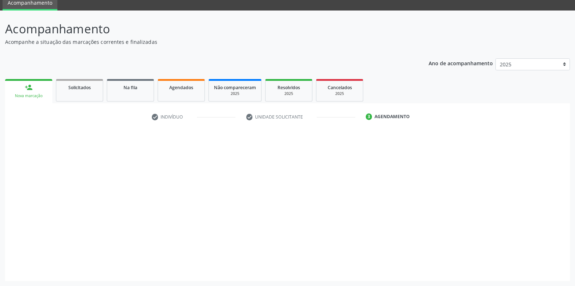
scroll to position [29, 0]
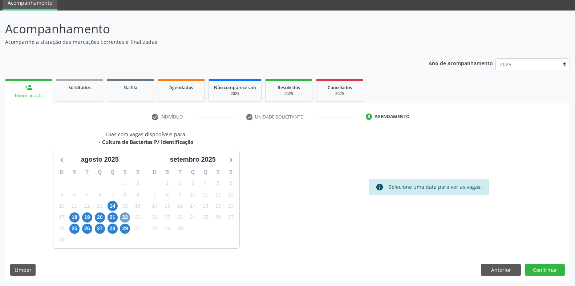
click at [125, 220] on span "22" at bounding box center [125, 218] width 10 height 10
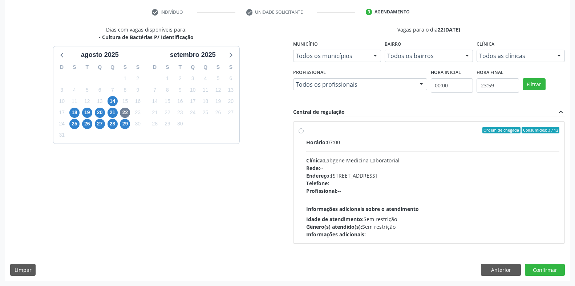
click at [363, 159] on div "Clínica: Labgene Medicina Laboratorial" at bounding box center [432, 161] width 253 height 8
click at [304, 134] on input "Ordem de chegada Consumidos: 3 / 12 Horário: 07:00 Clínica: Labgene Medicina La…" at bounding box center [300, 130] width 5 height 7
radio input "true"
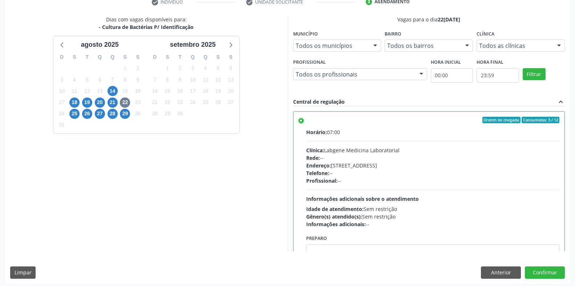
scroll to position [147, 0]
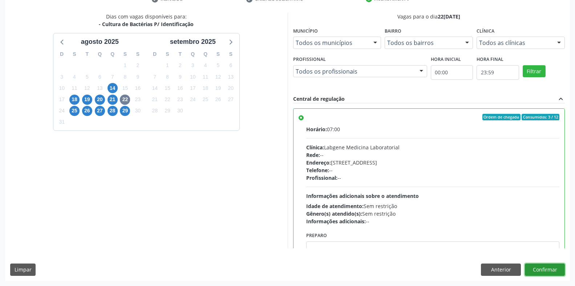
click at [562, 268] on button "Confirmar" at bounding box center [545, 270] width 40 height 12
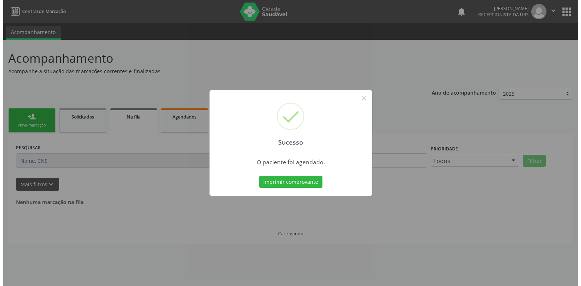
scroll to position [0, 0]
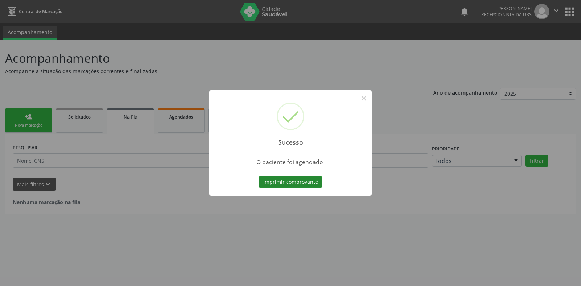
click at [271, 179] on button "Imprimir comprovante" at bounding box center [290, 182] width 63 height 12
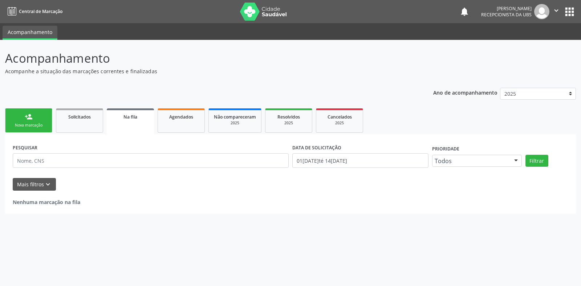
click at [23, 113] on link "person_add Nova marcação" at bounding box center [28, 121] width 47 height 24
